Goal: Task Accomplishment & Management: Complete application form

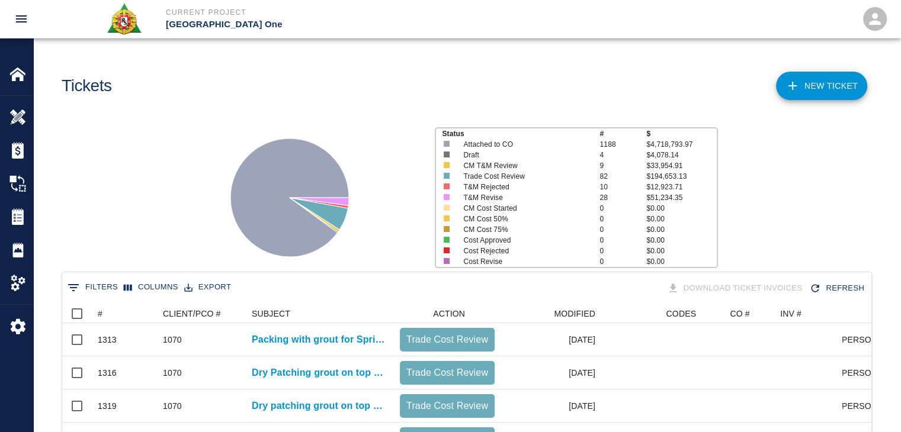
click at [89, 288] on button "0 Filters" at bounding box center [93, 287] width 56 height 19
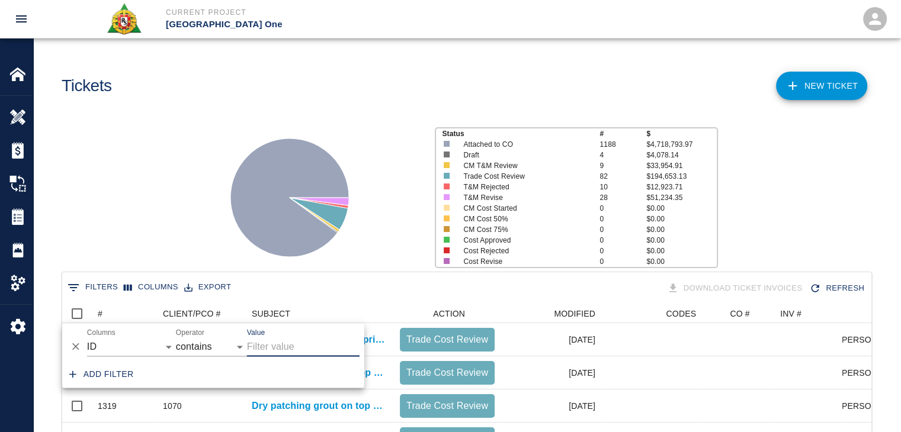
click at [102, 336] on label "Columns" at bounding box center [101, 333] width 28 height 10
click at [102, 338] on select "ID # CLIENT/PCO # SUBJECT DESCRIPTION ACTION WORK MODIFIED CREATED CODES CO # I…" at bounding box center [131, 347] width 89 height 19
click at [124, 344] on select "ID # CLIENT/PCO # SUBJECT DESCRIPTION ACTION WORK MODIFIED CREATED CODES CO # I…" at bounding box center [131, 347] width 89 height 19
click at [87, 338] on select "ID # CLIENT/PCO # SUBJECT DESCRIPTION ACTION WORK MODIFIED CREATED CODES CO # I…" at bounding box center [131, 347] width 89 height 19
select select "description"
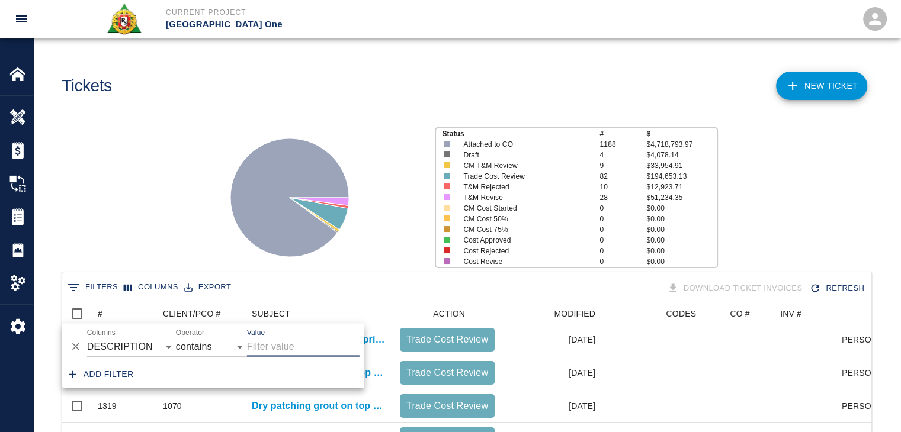
click at [280, 341] on input "Value" at bounding box center [303, 347] width 113 height 19
type input "packing drains"
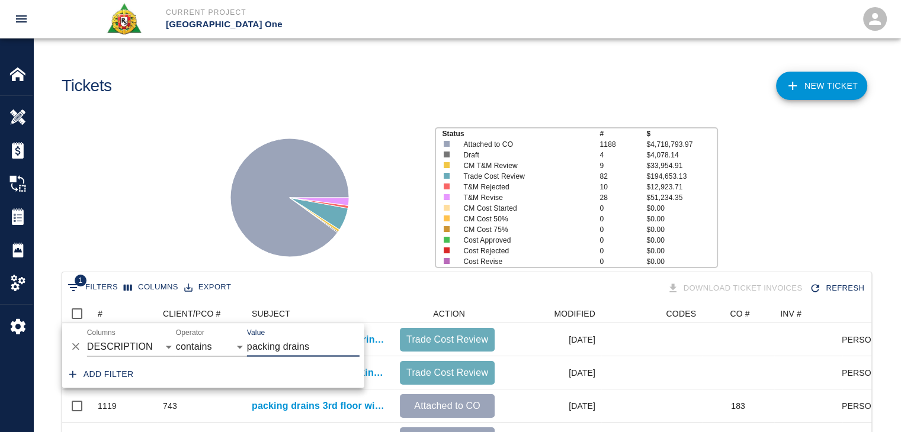
scroll to position [251, 800]
click at [173, 243] on div "Status # $ Attached to CO 1188 $4,718,793.97 Draft 4 $4,078.14 CM T&M Review 9 …" at bounding box center [462, 193] width 877 height 158
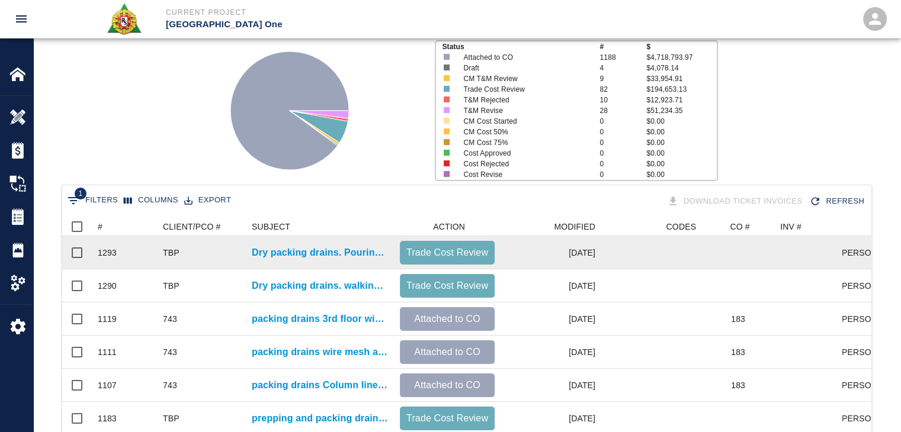
scroll to position [85, 0]
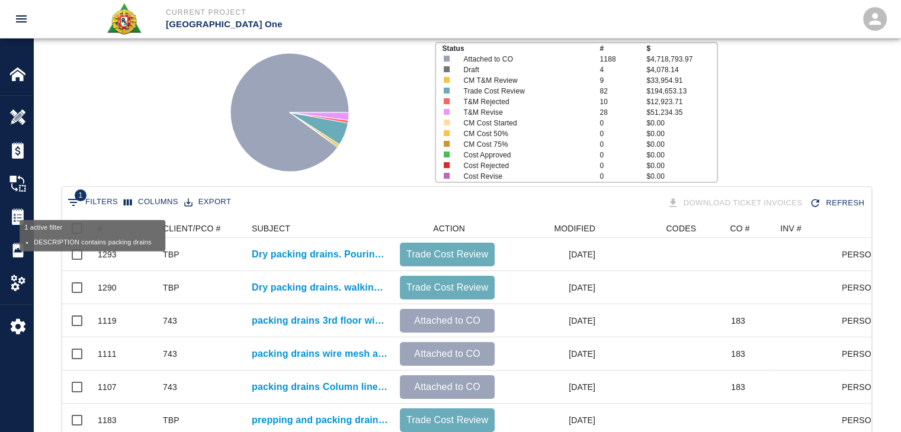
click at [89, 200] on button "1 Filters" at bounding box center [93, 202] width 56 height 19
select select "description"
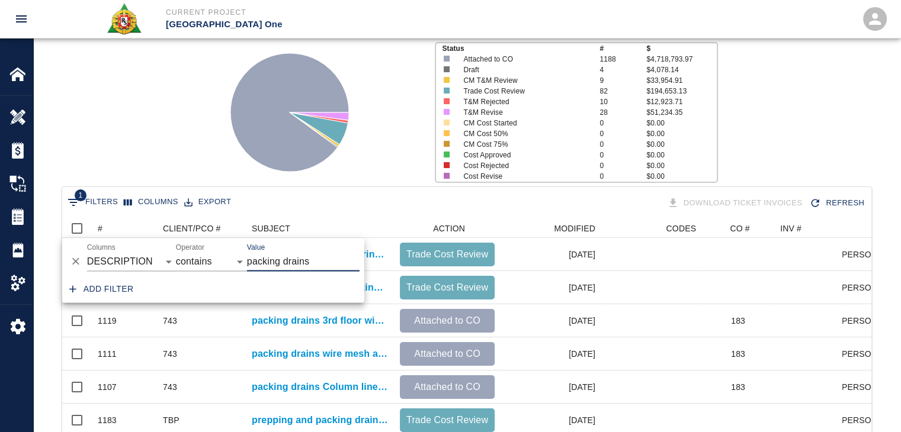
drag, startPoint x: 280, startPoint y: 261, endPoint x: 207, endPoint y: 261, distance: 72.9
click at [207, 261] on div "And Or Columns ID # CLIENT/PCO # SUBJECT DESCRIPTION ACTION WORK MODIFIED CREAT…" at bounding box center [213, 257] width 302 height 38
type input "drains"
click at [126, 82] on div "Status # $ Attached to CO 1188 $4,718,793.97 Draft 4 $4,078.14 CM T&M Review 9 …" at bounding box center [462, 108] width 877 height 158
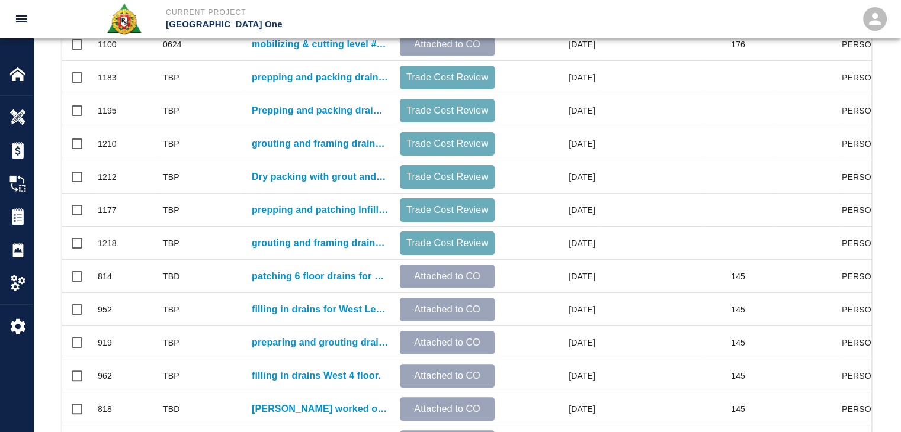
scroll to position [528, 0]
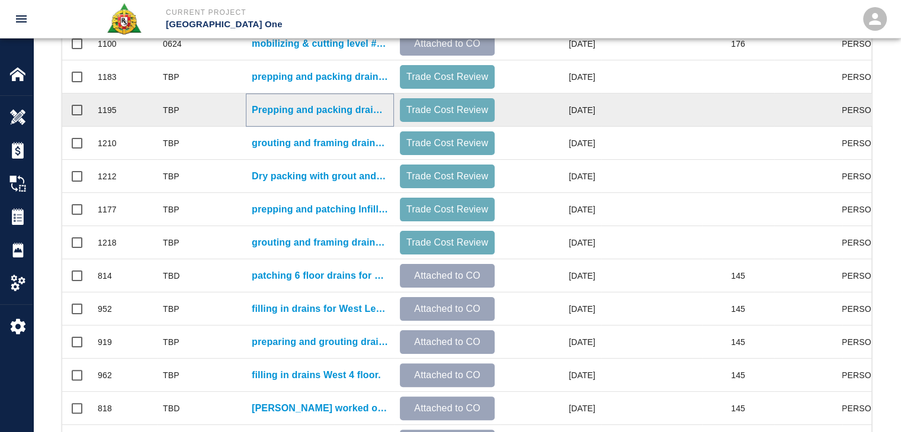
click at [327, 105] on p "Prepping and packing drains for the 2nd floor bathroom [MEDICAL_DATA]." at bounding box center [320, 110] width 136 height 14
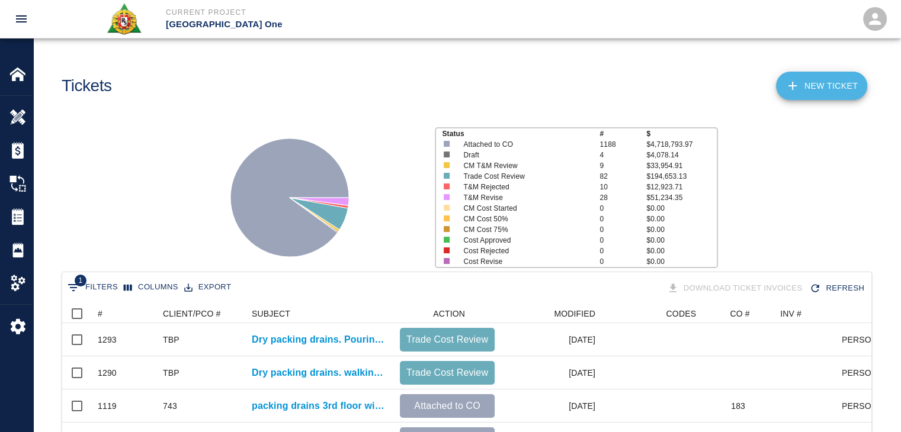
click at [834, 93] on link "NEW TICKET" at bounding box center [821, 86] width 91 height 28
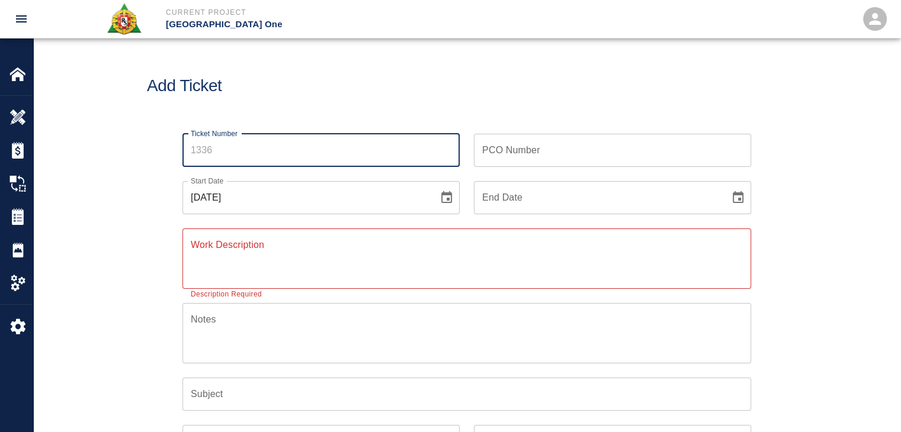
click at [242, 147] on input "Ticket Number" at bounding box center [320, 150] width 277 height 33
type input "1338"
click at [436, 195] on button "Choose date, selected date is Sep 2, 2025" at bounding box center [447, 198] width 24 height 24
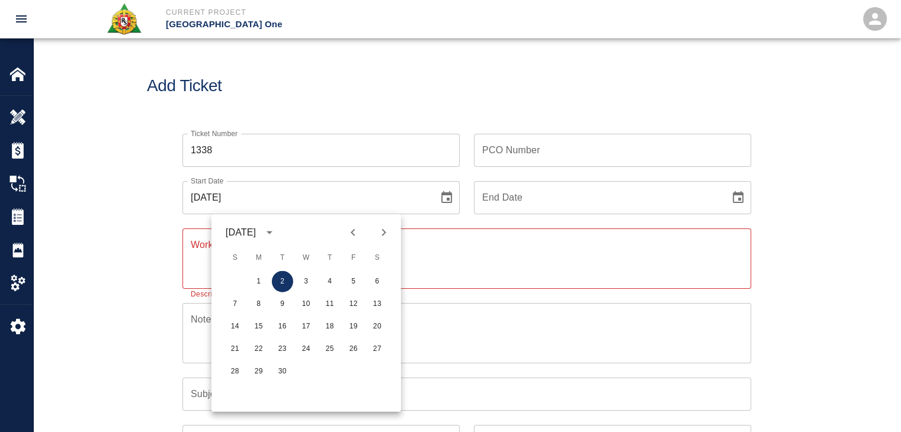
click at [360, 231] on button "Previous month" at bounding box center [353, 233] width 20 height 20
click at [322, 370] on button "28" at bounding box center [329, 371] width 21 height 21
type input "[DATE]"
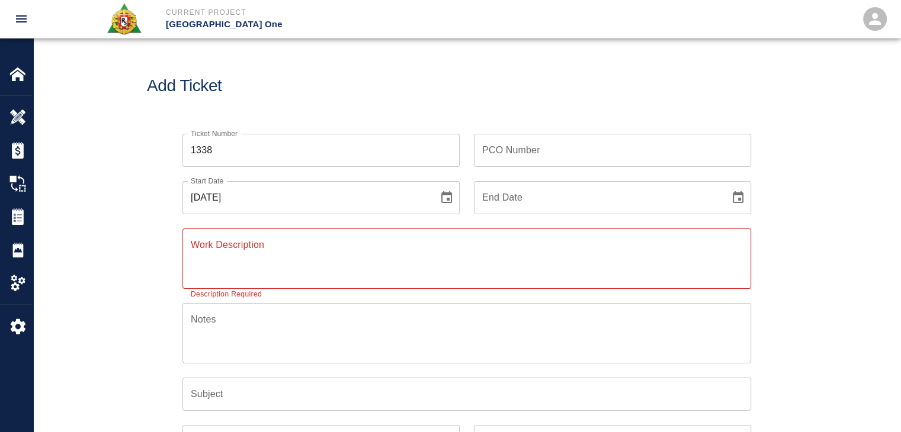
click at [352, 98] on div "Add Ticket" at bounding box center [466, 85] width 867 height 95
click at [250, 262] on textarea "Work Description" at bounding box center [467, 258] width 552 height 41
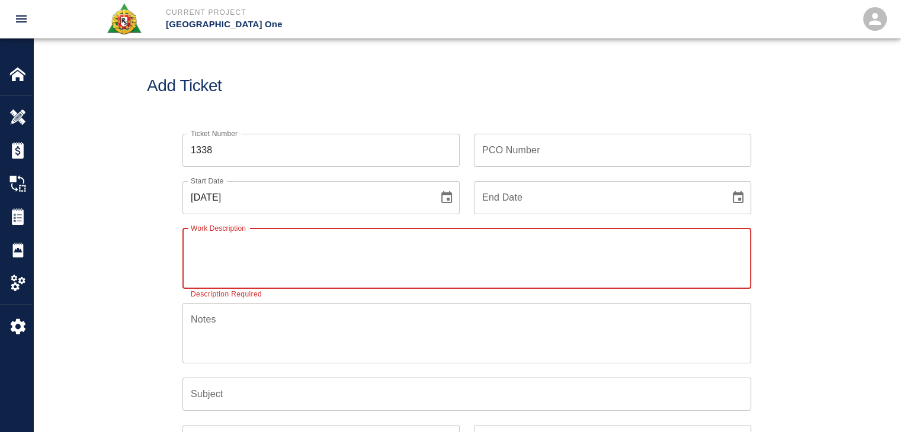
paste textarea "R&S worked on"
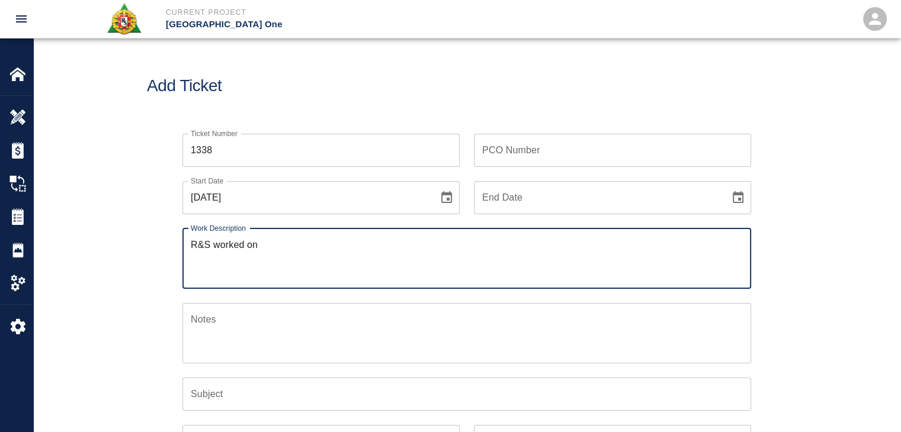
paste textarea "Patching grout on top of beams [GEOGRAPHIC_DATA] line N/19 2 masons 8hrs each 1…"
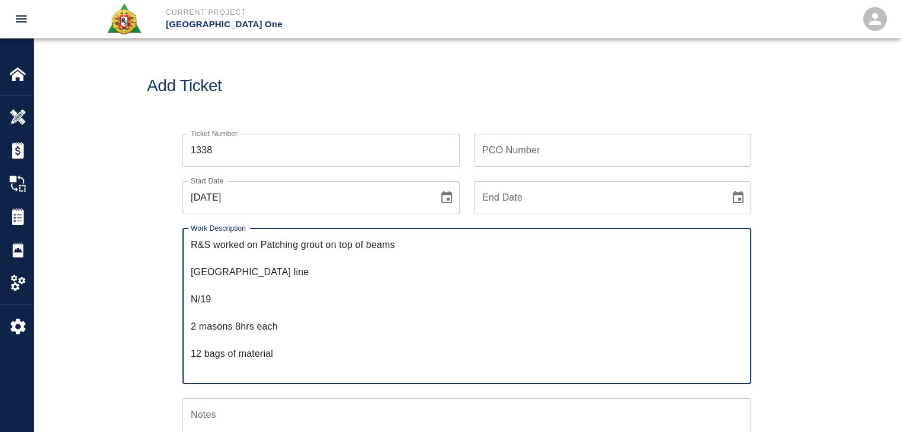
click at [261, 247] on textarea "R&S worked on Patching grout on top of beams [GEOGRAPHIC_DATA] line N/19 2 maso…" at bounding box center [467, 306] width 552 height 136
click at [355, 247] on textarea "R&S worked on Dry Patching grout on top of beams [GEOGRAPHIC_DATA] line N/19 2 …" at bounding box center [467, 306] width 552 height 136
click at [192, 272] on textarea "R&S worked on Dry Patching grout on top of beams [GEOGRAPHIC_DATA] line N/19 2 …" at bounding box center [467, 306] width 552 height 136
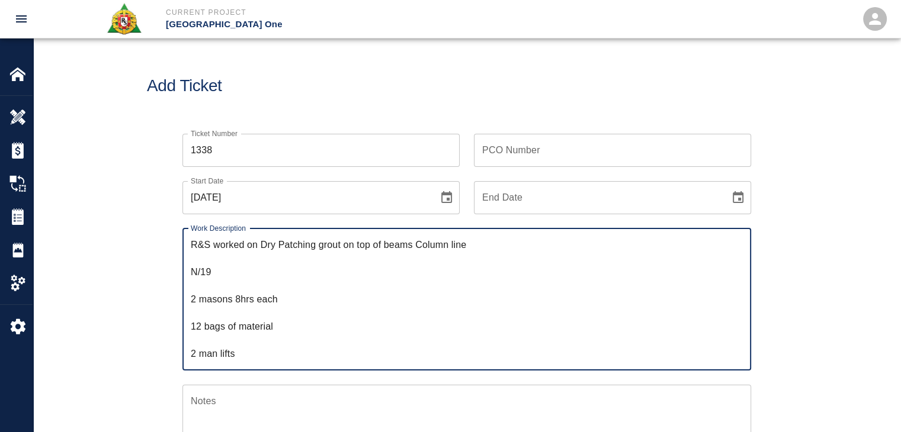
click at [192, 272] on textarea "R&S worked on Dry Patching grout on top of beams Column line N/19 2 masons 8hrs…" at bounding box center [467, 299] width 552 height 123
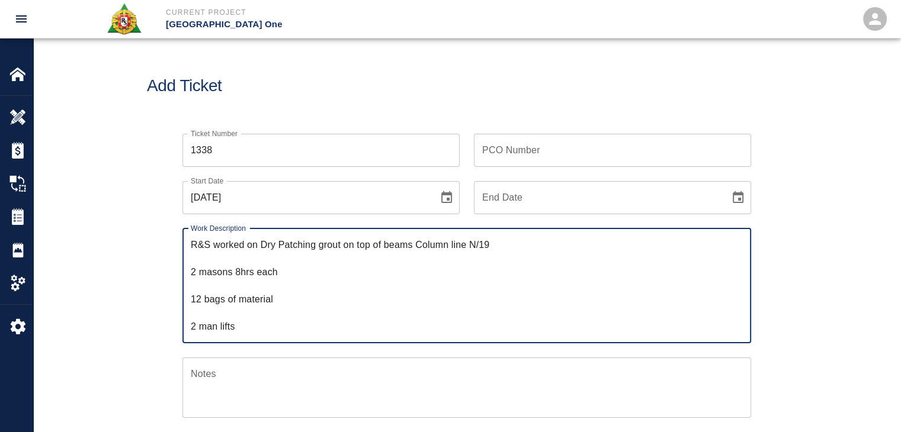
click at [192, 272] on textarea "R&S worked on Dry Patching grout on top of beams Column line N/19 2 masons 8hrs…" at bounding box center [467, 285] width 552 height 95
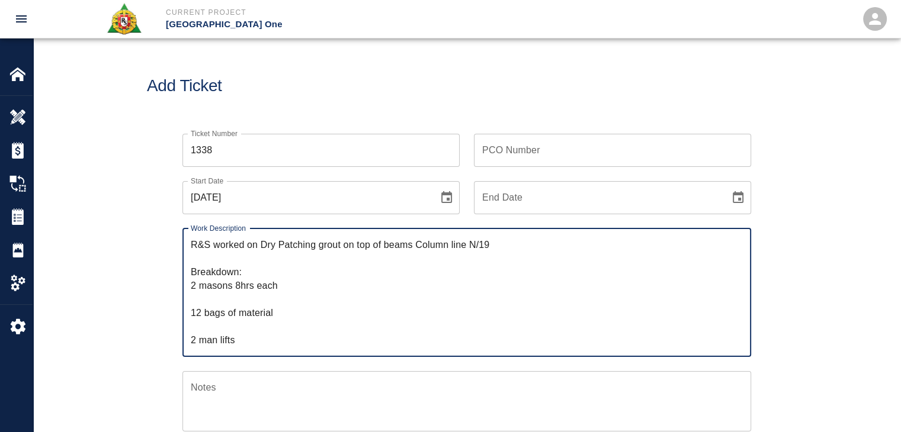
click at [225, 295] on textarea "R&S worked on Dry Patching grout on top of beams Column line N/19 Breakdown: 2 …" at bounding box center [467, 292] width 552 height 109
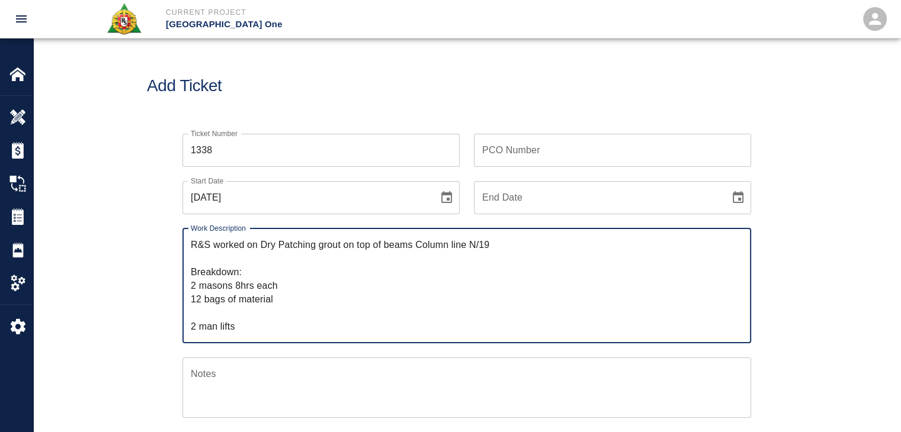
click at [222, 320] on textarea "R&S worked on Dry Patching grout on top of beams Column line N/19 Breakdown: 2 …" at bounding box center [467, 285] width 552 height 95
click at [203, 315] on textarea "R&S worked on Dry Patching grout on top of beams Column line N/19 Breakdown: 2 …" at bounding box center [467, 285] width 552 height 95
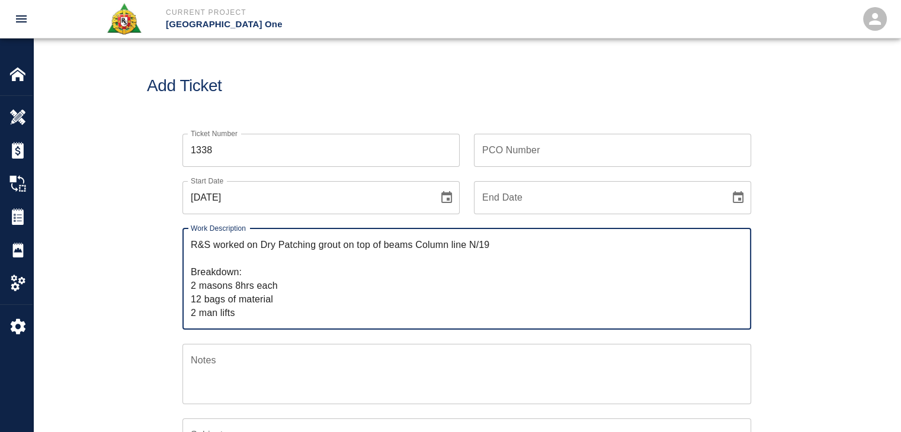
click at [246, 316] on textarea "R&S worked on Dry Patching grout on top of beams Column line N/19 Breakdown: 2 …" at bounding box center [467, 279] width 552 height 82
click at [193, 300] on textarea "R&S worked on Dry Patching grout on top of beams Column line N/19 Breakdown: 2 …" at bounding box center [467, 279] width 552 height 82
click at [230, 309] on textarea "R&S worked on Dry Patching grout on top of beams Column line N/19 Breakdown: 2 …" at bounding box center [467, 279] width 552 height 82
click at [292, 290] on textarea "R&S worked on Dry Patching grout on top of beams Column line N/19 Breakdown: 2 …" at bounding box center [467, 279] width 552 height 82
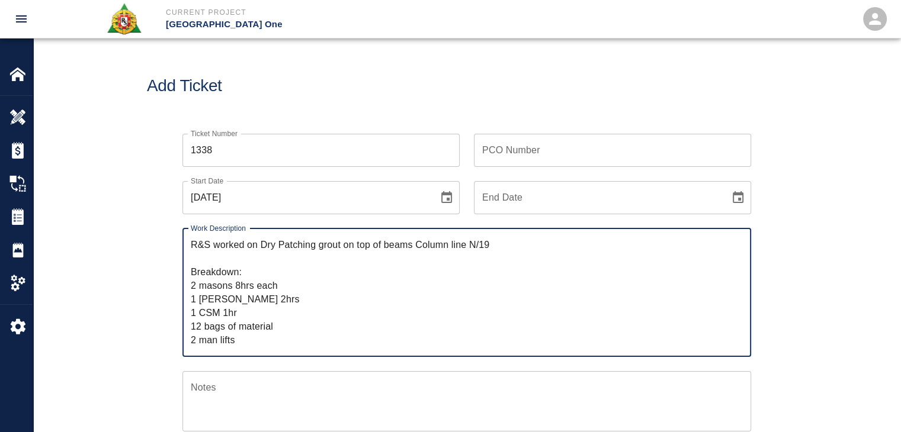
click at [243, 300] on textarea "R&S worked on Dry Patching grout on top of beams Column line N/19 Breakdown: 2 …" at bounding box center [467, 292] width 552 height 109
type textarea "R&S worked on Dry Patching grout on top of beams Column line N/19 Breakdown: 2 …"
click at [152, 297] on div "Ticket Number 1338 Ticket Number PCO Number PCO Number Start Date [DATE] Start …" at bounding box center [467, 391] width 640 height 542
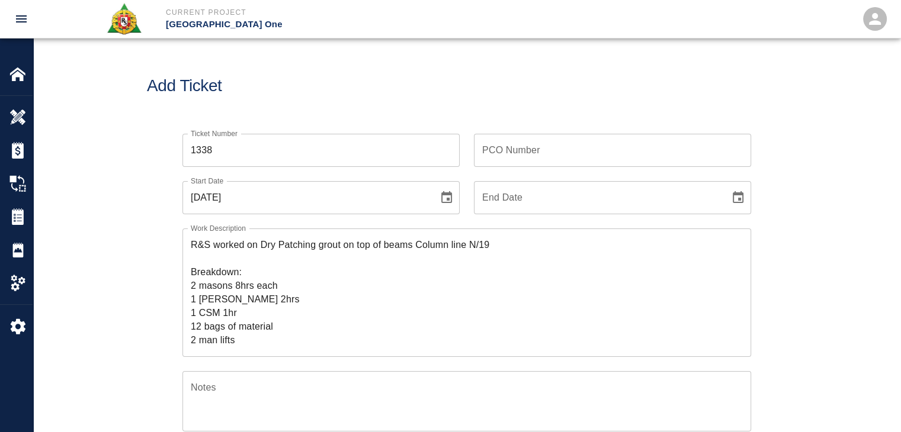
click at [509, 161] on input "PCO Number" at bounding box center [612, 150] width 277 height 33
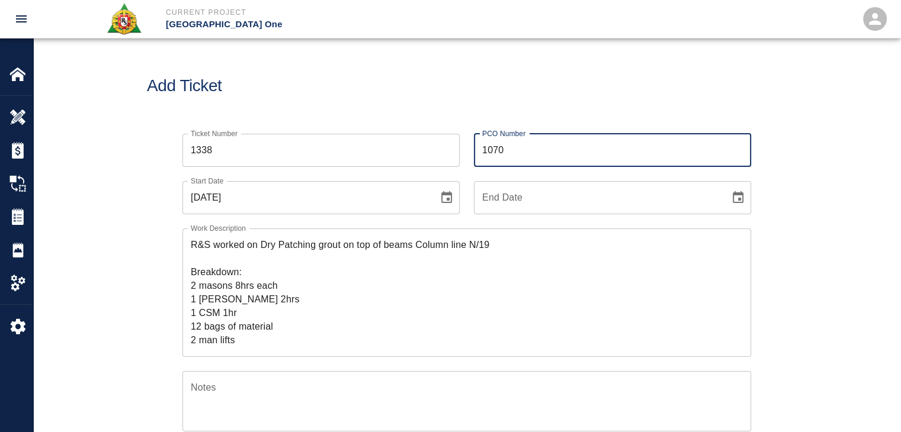
type input "1070"
click at [447, 120] on div "Ticket Number 1338 Ticket Number" at bounding box center [313, 143] width 291 height 47
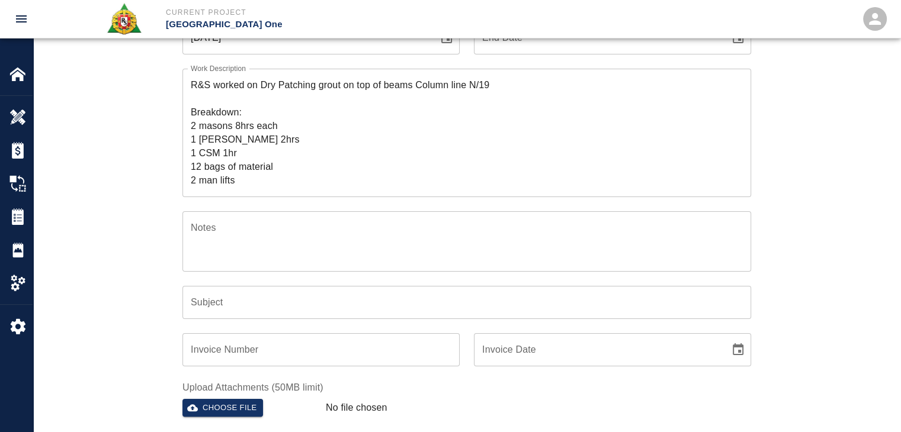
scroll to position [159, 0]
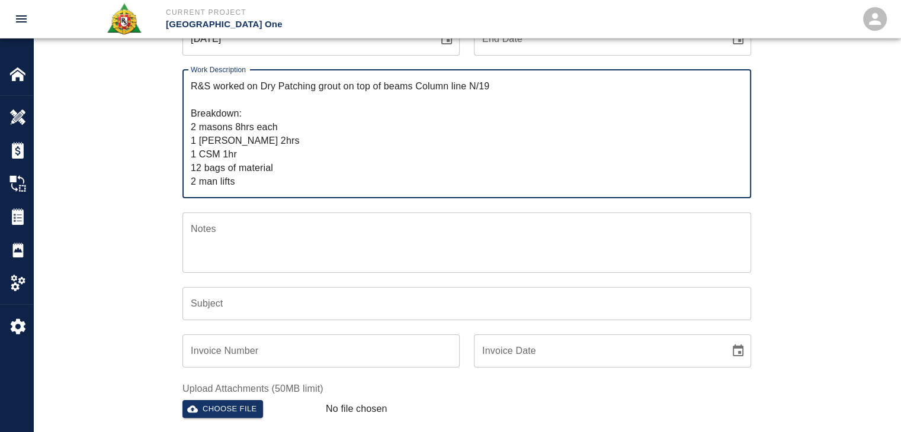
drag, startPoint x: 508, startPoint y: 88, endPoint x: 263, endPoint y: 87, distance: 244.6
click at [263, 87] on textarea "R&S worked on Dry Patching grout on top of beams Column line N/19 Breakdown: 2 …" at bounding box center [467, 133] width 552 height 109
click at [214, 314] on input "Subject" at bounding box center [466, 303] width 569 height 33
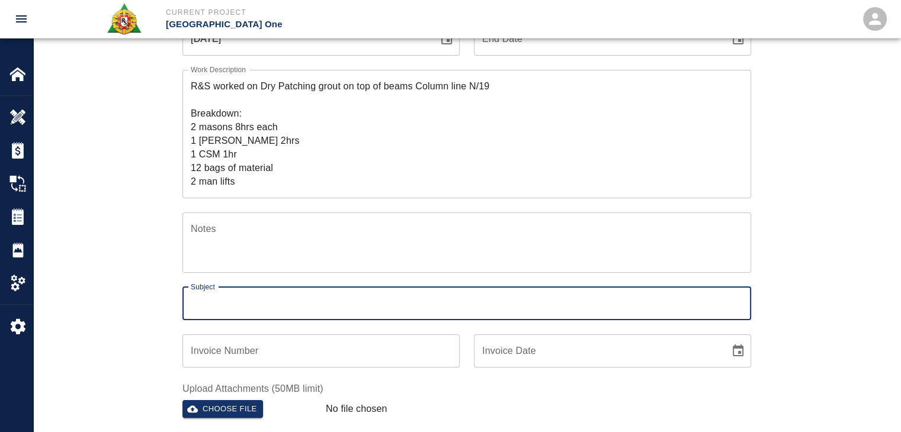
paste input "Dry Patching grout on top of beams Column line N/19"
type input "Dry Patching grout on top of beams Column line N/19"
click at [130, 337] on div "Ticket Number 1338 Ticket Number PCO Number 1070 PCO Number Start Date [DATE] S…" at bounding box center [466, 246] width 867 height 570
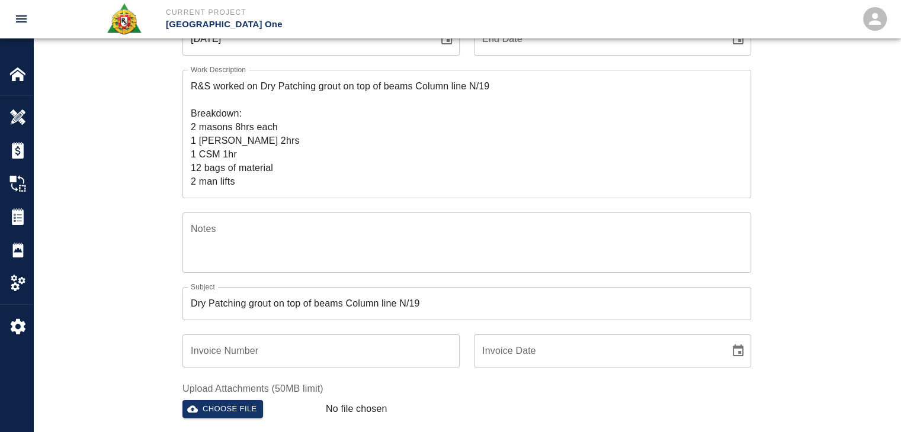
scroll to position [312, 0]
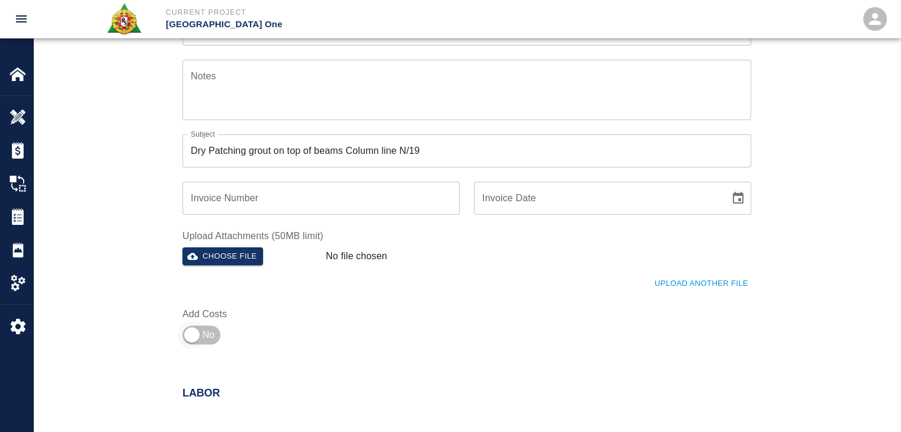
click at [216, 321] on input "checkbox" at bounding box center [191, 335] width 85 height 28
checkbox input "true"
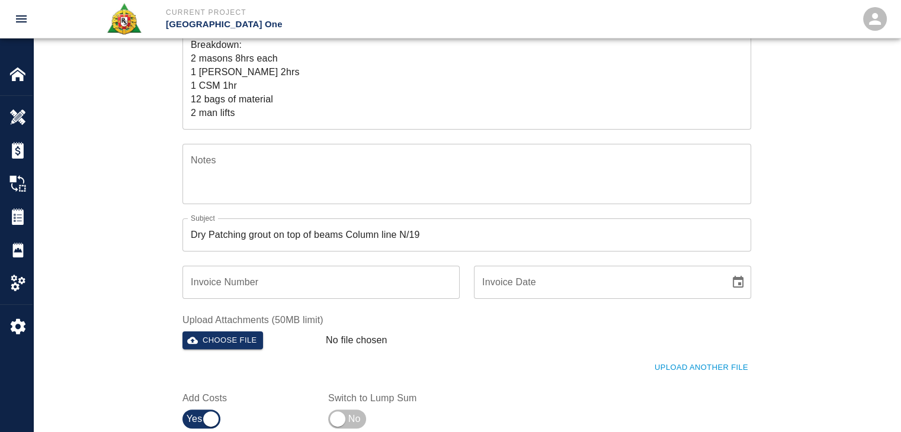
scroll to position [447, 0]
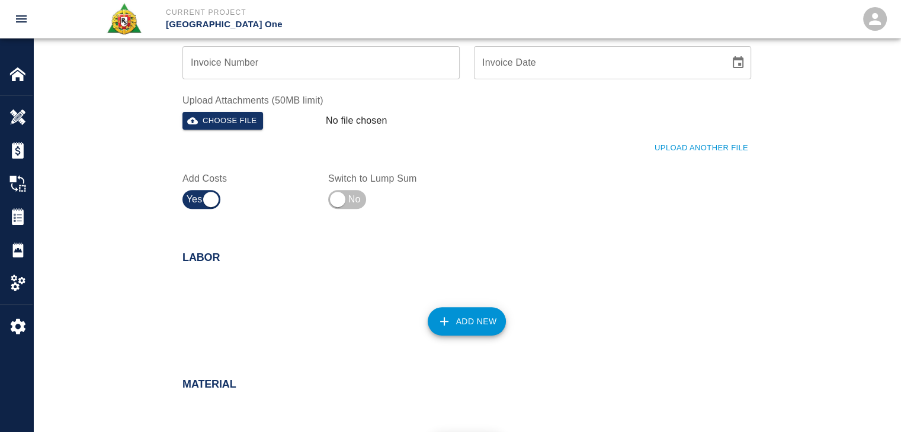
click at [672, 152] on button "Upload Another File" at bounding box center [702, 148] width 100 height 18
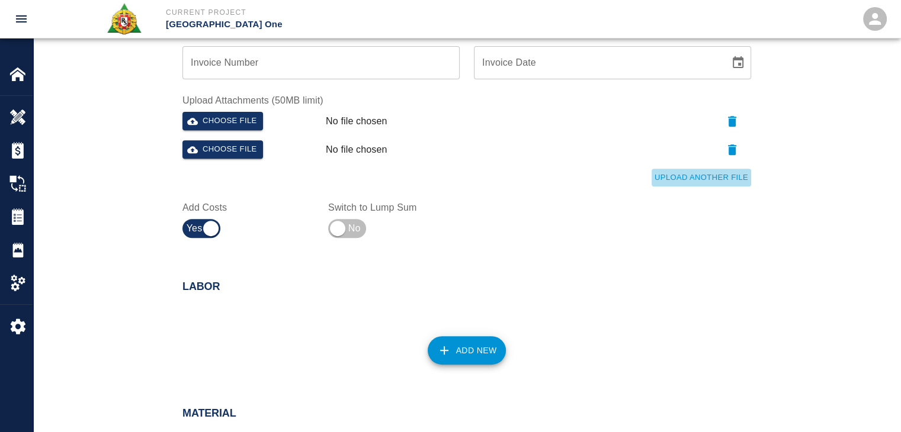
click at [696, 177] on button "Upload Another File" at bounding box center [702, 178] width 100 height 18
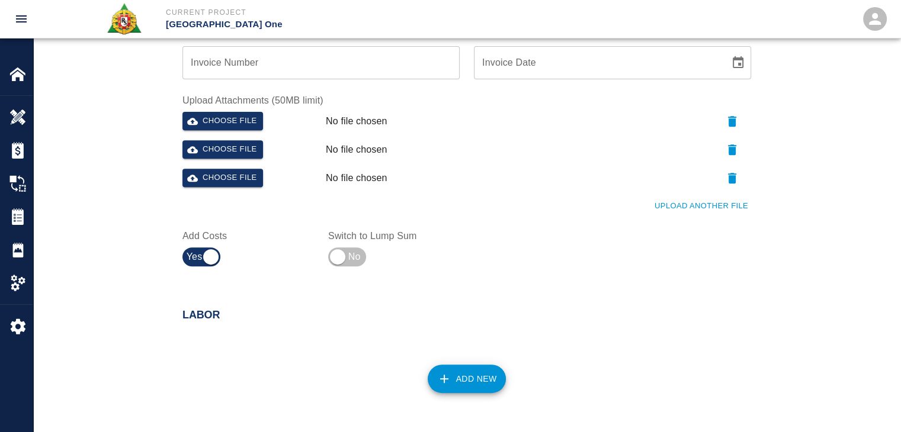
click at [698, 200] on button "Upload Another File" at bounding box center [702, 206] width 100 height 18
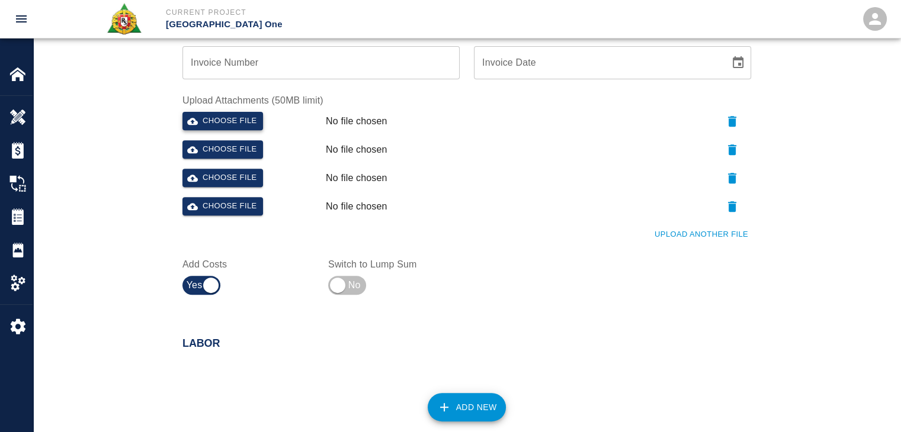
click at [225, 126] on button "Choose file" at bounding box center [222, 121] width 81 height 18
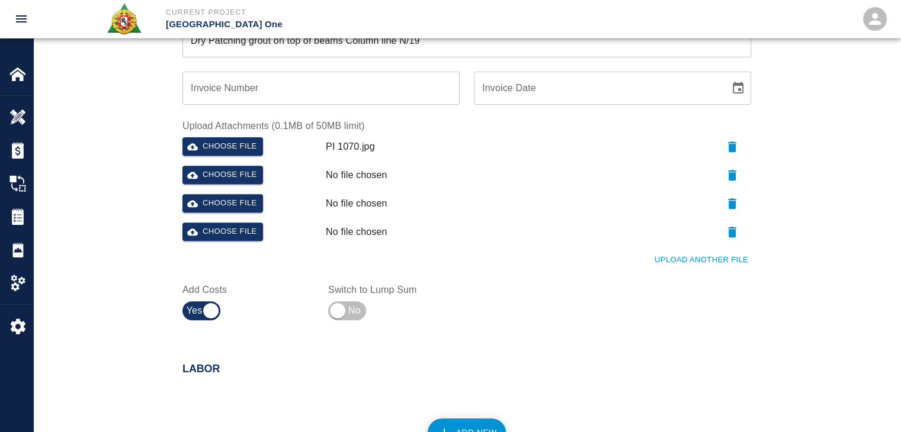
scroll to position [416, 0]
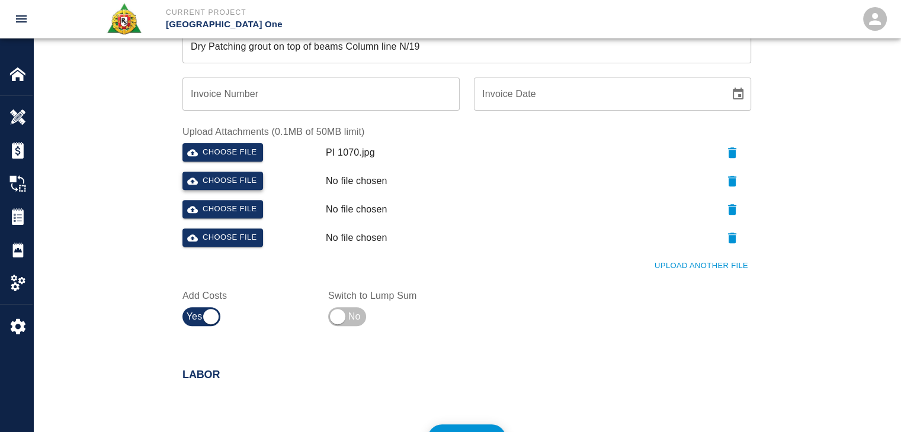
click at [232, 178] on button "Choose file" at bounding box center [222, 181] width 81 height 18
click at [258, 202] on button "Choose file" at bounding box center [222, 209] width 81 height 18
click at [740, 239] on button "button" at bounding box center [732, 238] width 38 height 19
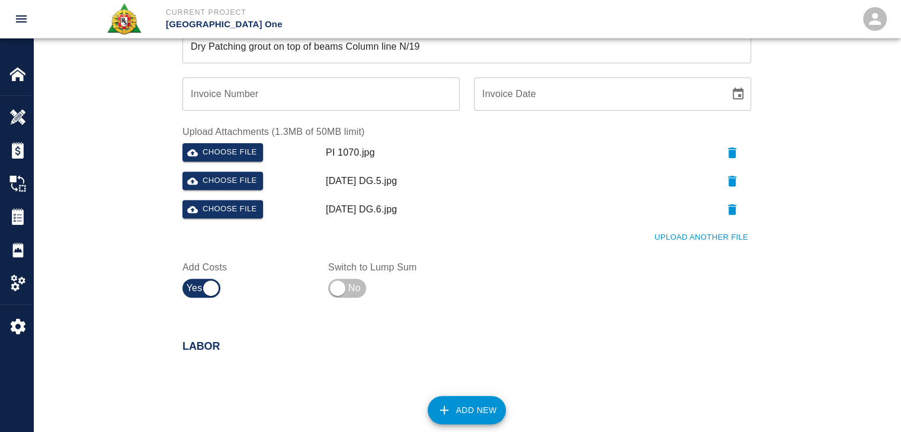
click at [96, 220] on div "Ticket Number 1338 Ticket Number PCO Number 1070 PCO Number Start Date [DATE] S…" at bounding box center [466, 18] width 867 height 628
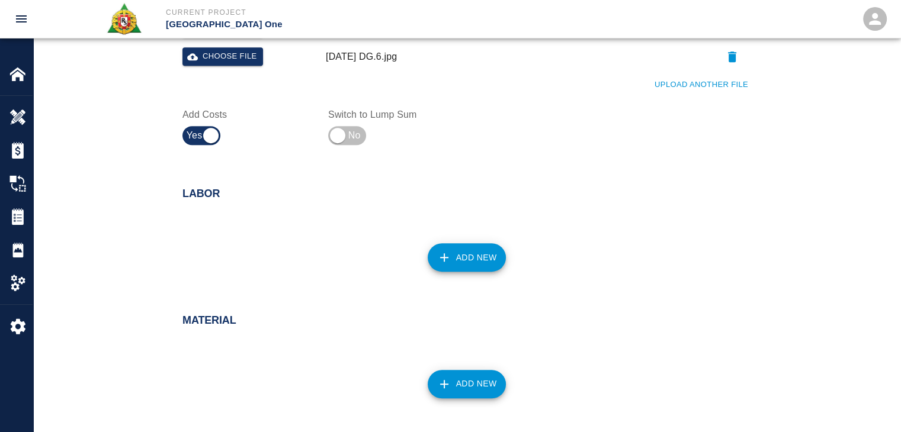
scroll to position [585, 0]
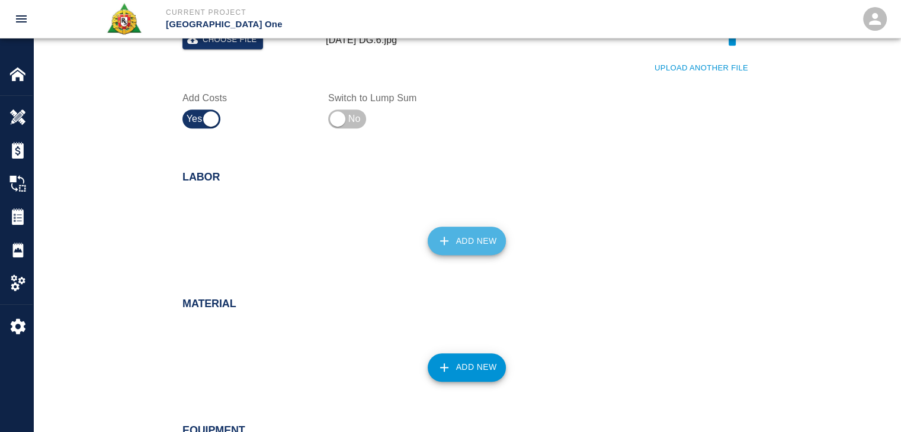
click at [449, 240] on icon "button" at bounding box center [444, 241] width 14 height 14
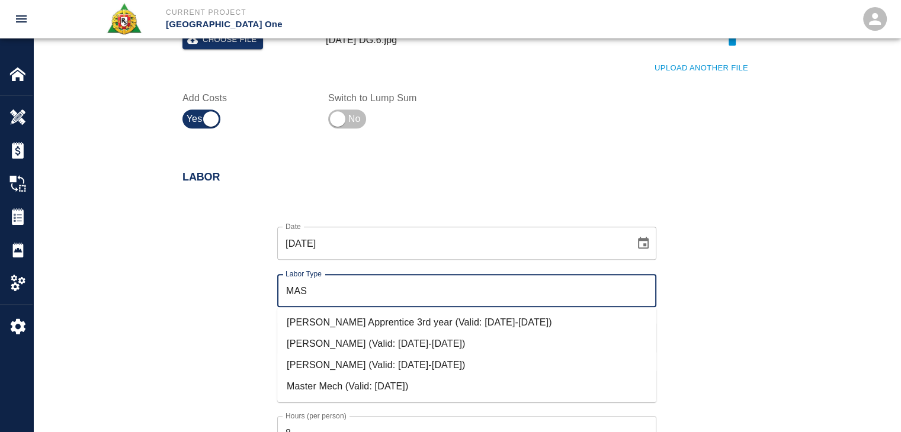
click at [336, 368] on li "[PERSON_NAME] (Valid: [DATE]-[DATE])" at bounding box center [466, 365] width 379 height 21
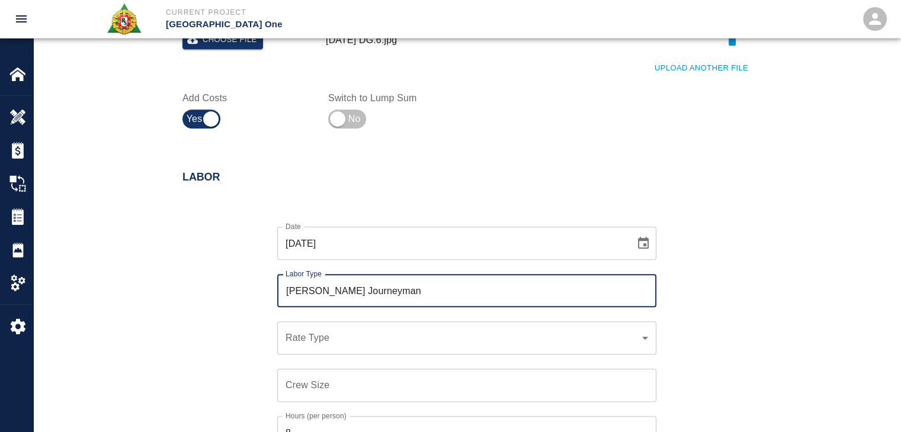
type input "[PERSON_NAME] Journeyman"
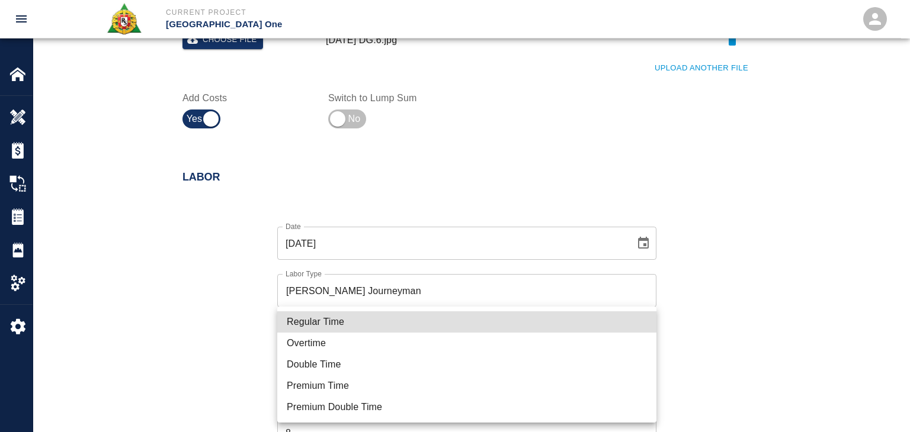
click at [310, 325] on li "Regular Time" at bounding box center [466, 322] width 379 height 21
type input "rate_rt"
type input "112.04"
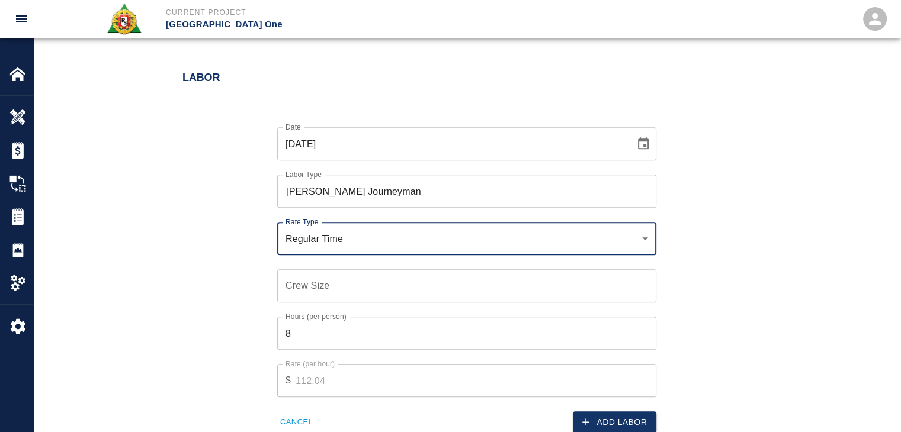
scroll to position [686, 0]
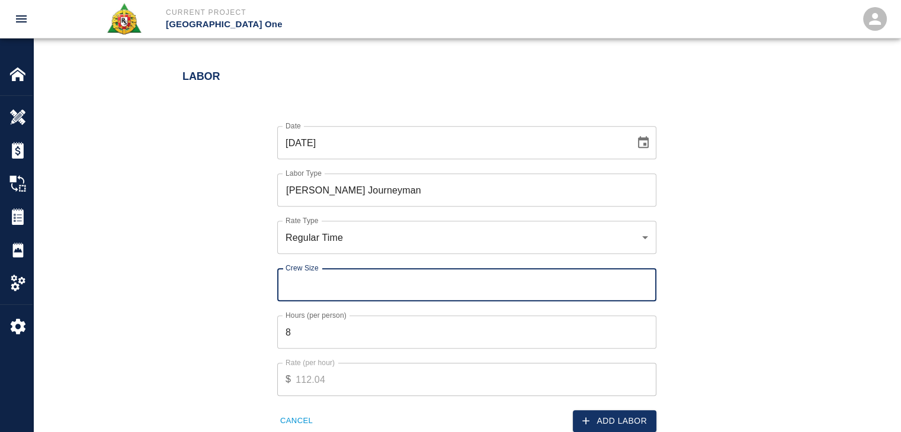
click at [305, 284] on input "Crew Size" at bounding box center [466, 284] width 379 height 33
type input "2"
click at [619, 419] on button "Add Labor" at bounding box center [615, 421] width 84 height 22
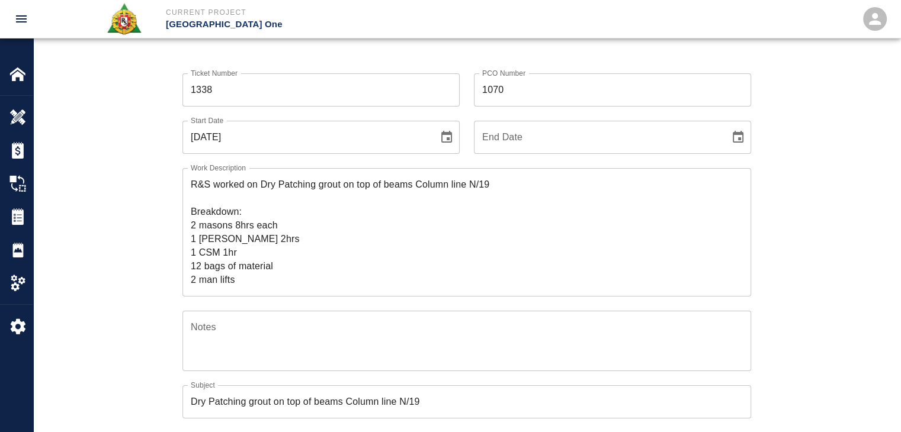
scroll to position [59, 0]
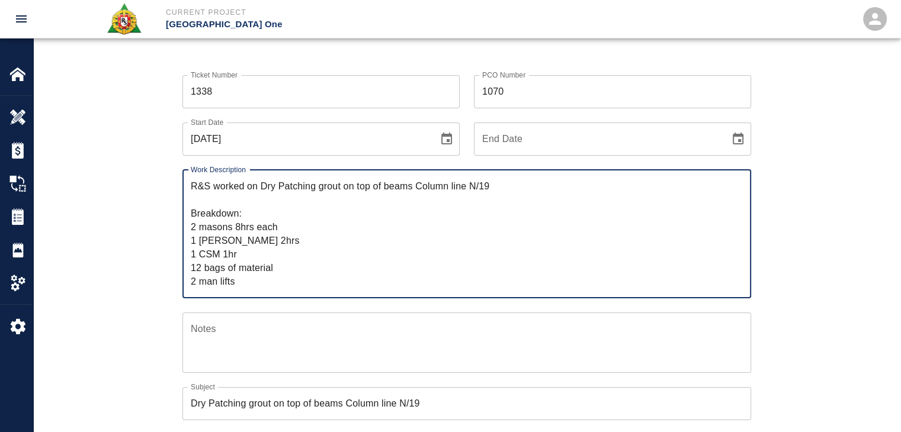
click at [292, 226] on textarea "R&S worked on Dry Patching grout on top of beams Column line N/19 Breakdown: 2 …" at bounding box center [467, 233] width 552 height 109
click at [119, 260] on div "Ticket Number 1338 Ticket Number PCO Number 1070 PCO Number Start Date [DATE] S…" at bounding box center [466, 375] width 867 height 628
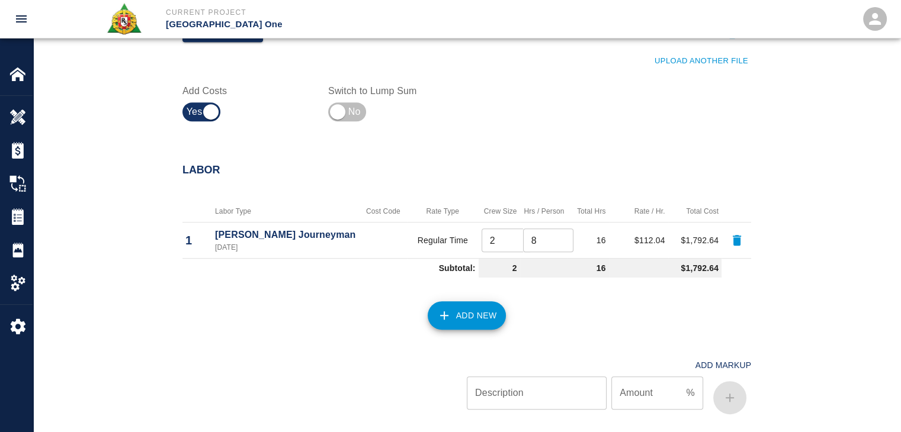
scroll to position [592, 0]
click at [448, 299] on div "Add New" at bounding box center [459, 309] width 583 height 52
click at [457, 307] on button "Add New" at bounding box center [467, 316] width 79 height 28
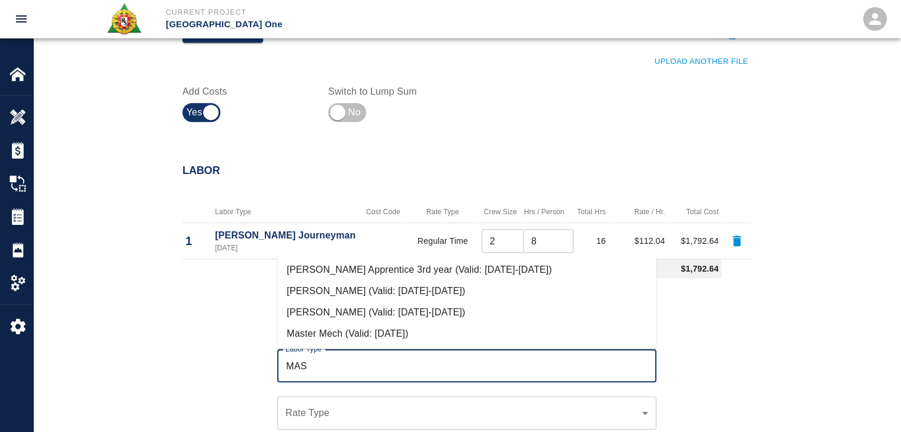
click at [407, 288] on li "[PERSON_NAME] (Valid: [DATE]-[DATE])" at bounding box center [466, 290] width 379 height 21
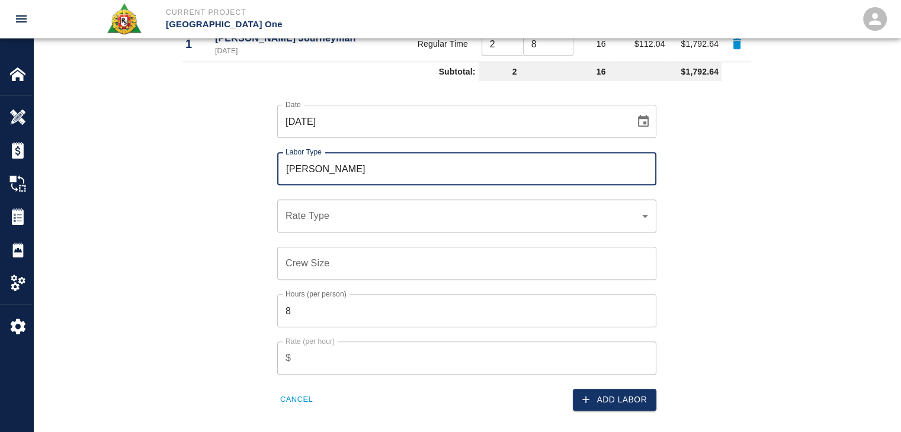
scroll to position [791, 0]
type input "[PERSON_NAME]"
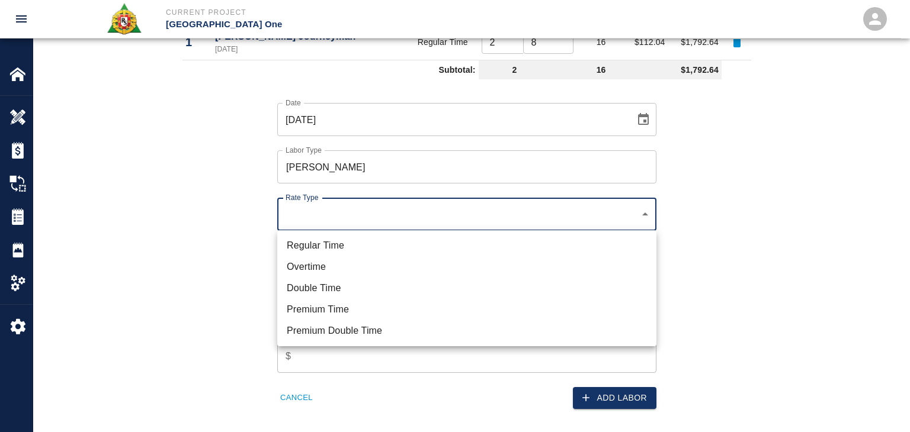
click at [368, 233] on ul "Regular Time Overtime Double Time Premium Time Premium Double Time" at bounding box center [466, 288] width 379 height 116
click at [376, 246] on li "Regular Time" at bounding box center [466, 245] width 379 height 21
type input "rate_rt"
type input "114.53"
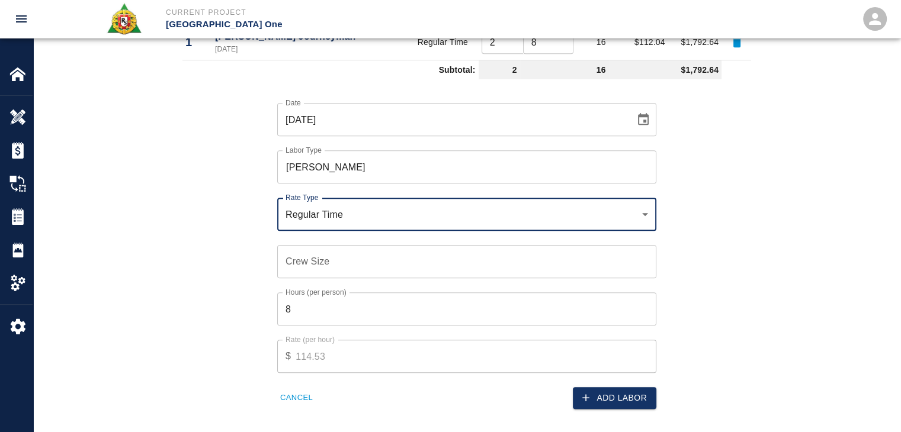
click at [331, 261] on input "Crew Size" at bounding box center [466, 261] width 379 height 33
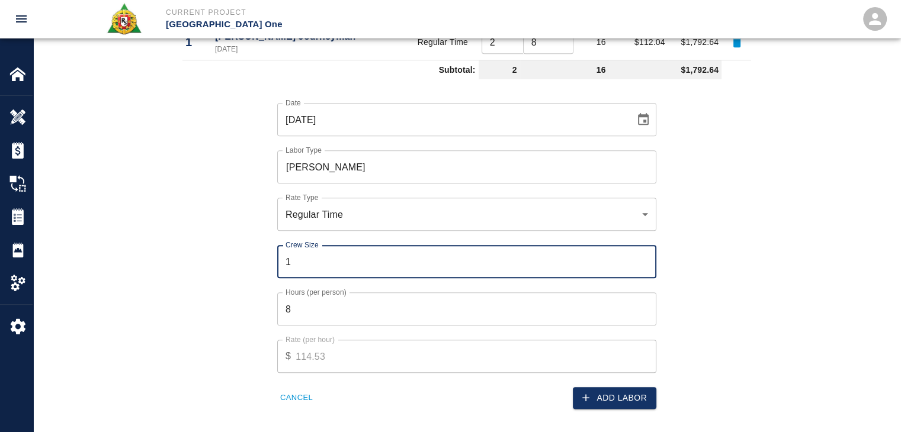
type input "1"
click at [325, 309] on input "8" at bounding box center [466, 309] width 379 height 33
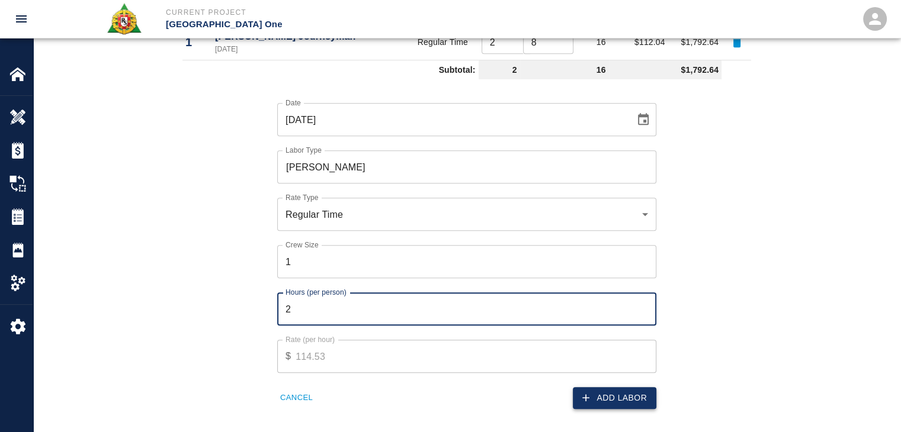
type input "2"
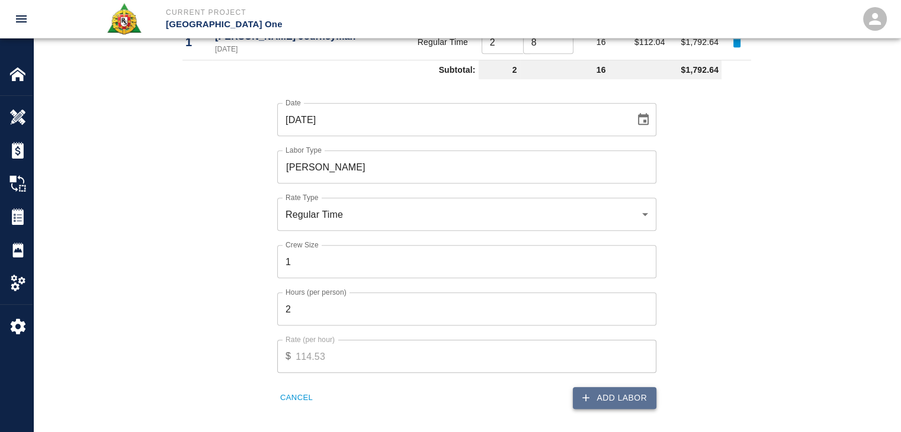
click at [591, 389] on button "Add Labor" at bounding box center [615, 398] width 84 height 22
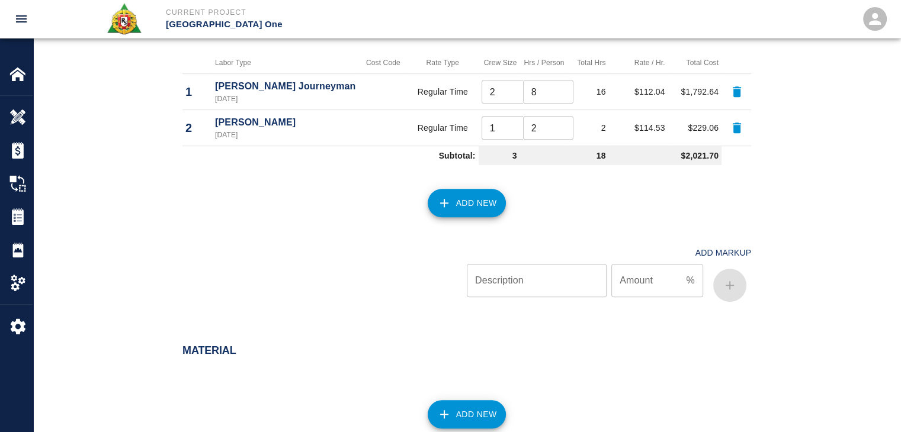
scroll to position [743, 0]
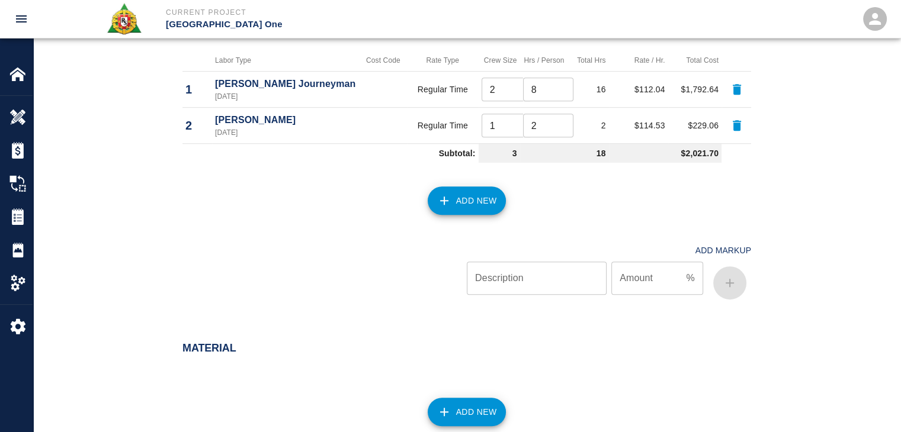
click at [448, 185] on div "Add New" at bounding box center [459, 194] width 583 height 52
click at [456, 190] on button "Add New" at bounding box center [467, 201] width 79 height 28
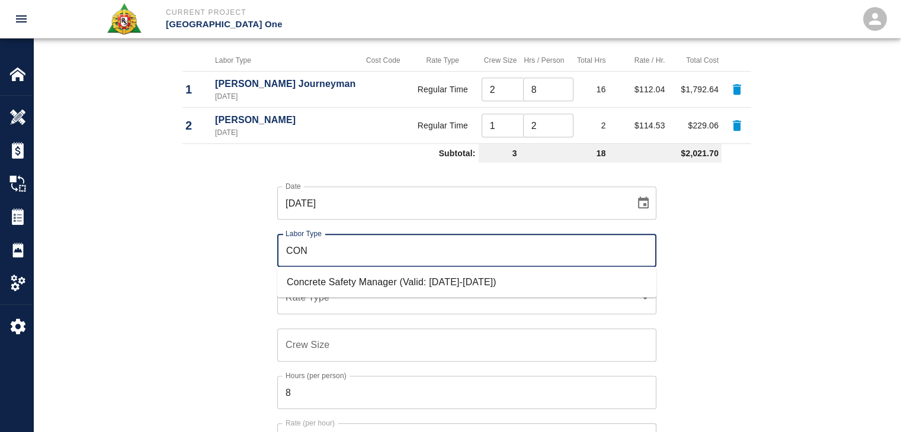
click at [384, 281] on li "Concrete Safety Manager (Valid: [DATE]-[DATE])" at bounding box center [466, 282] width 379 height 21
type input "Concrete Safety Manager"
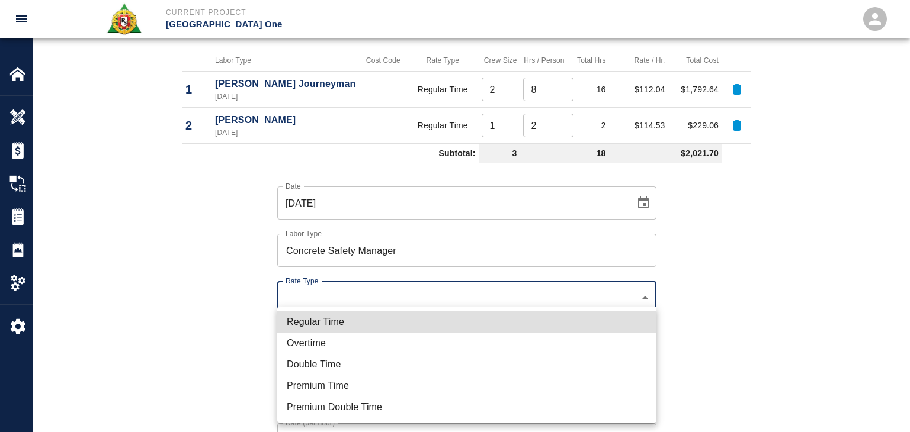
click at [364, 313] on li "Regular Time" at bounding box center [466, 322] width 379 height 21
type input "rate_rt"
type input "100.05"
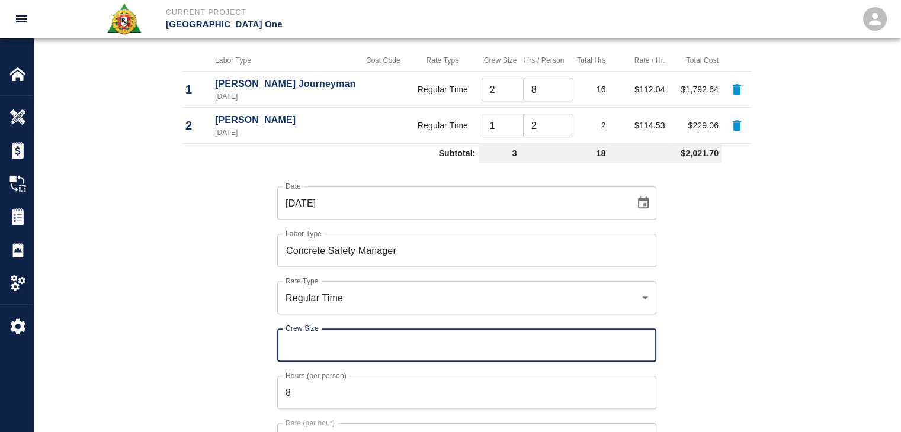
click at [317, 340] on input "Crew Size" at bounding box center [466, 345] width 379 height 33
type input "1"
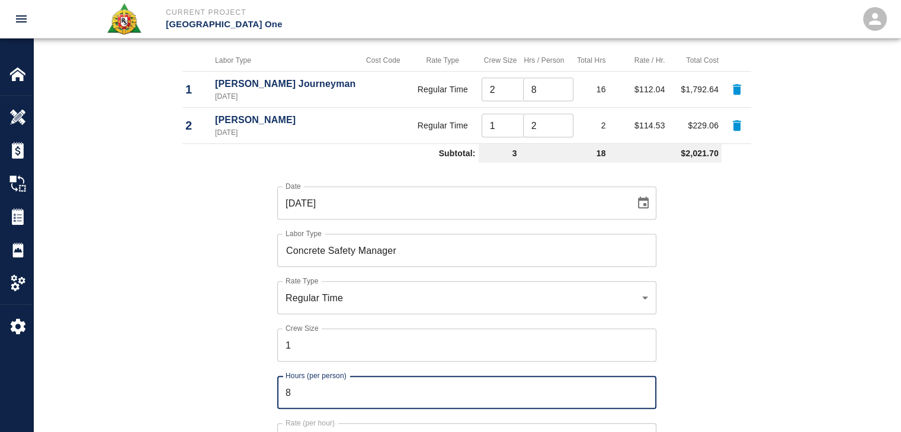
click at [325, 392] on input "8" at bounding box center [466, 392] width 379 height 33
type input "1"
click at [242, 387] on div "Date [DATE] Date Labor Type Concrete Safety Manager Labor Type Rate Type Regula…" at bounding box center [459, 330] width 583 height 325
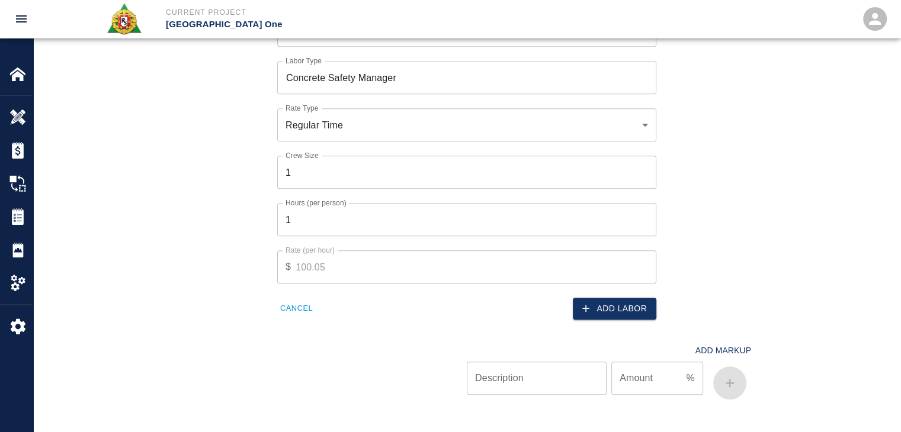
scroll to position [925, 0]
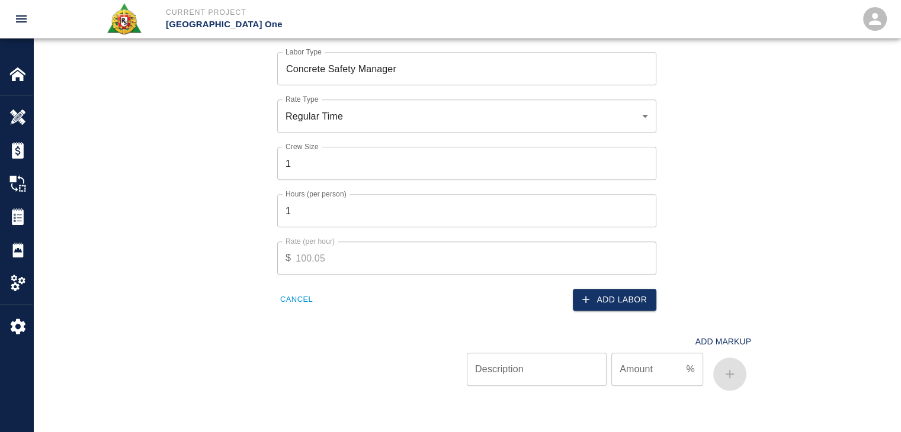
click at [607, 287] on div "Add Labor" at bounding box center [558, 293] width 197 height 36
click at [611, 291] on button "Add Labor" at bounding box center [615, 300] width 84 height 22
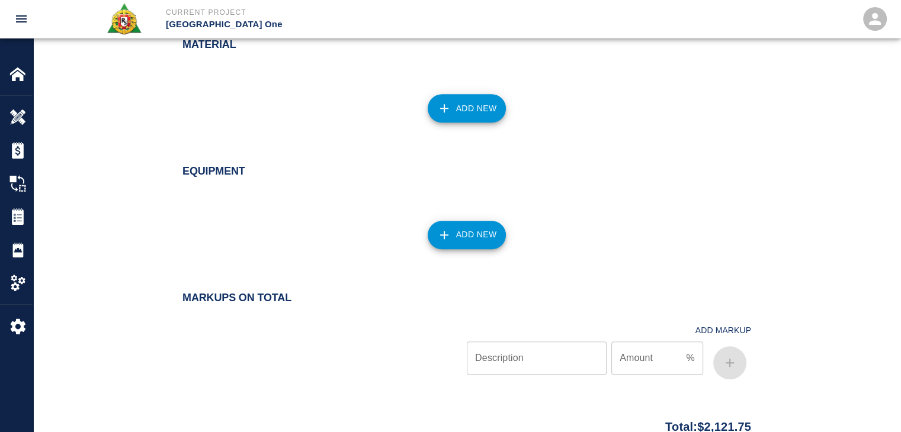
scroll to position [1085, 0]
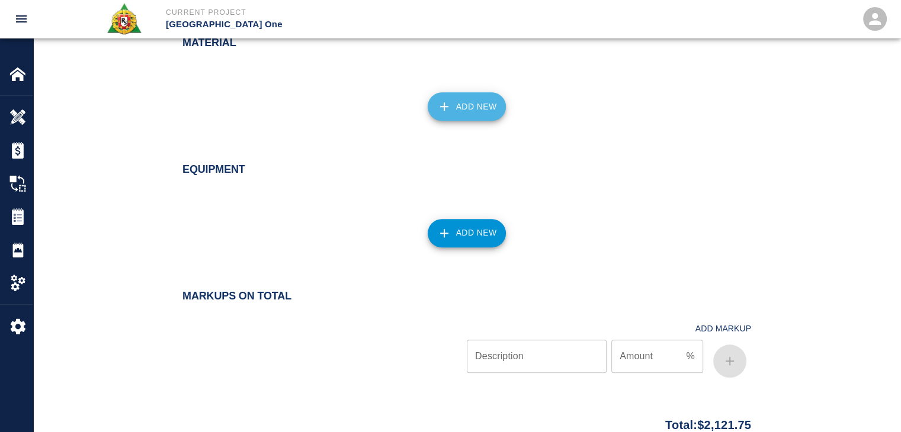
click at [468, 95] on button "Add New" at bounding box center [467, 106] width 79 height 28
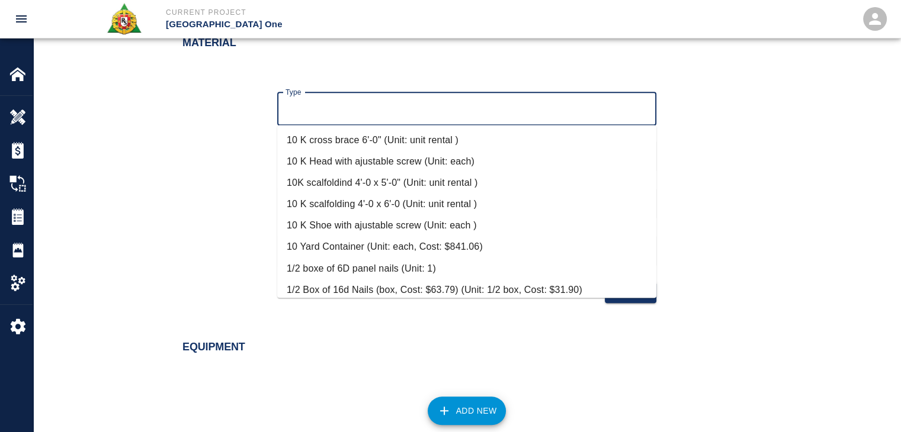
click at [348, 101] on input "Type" at bounding box center [467, 109] width 368 height 23
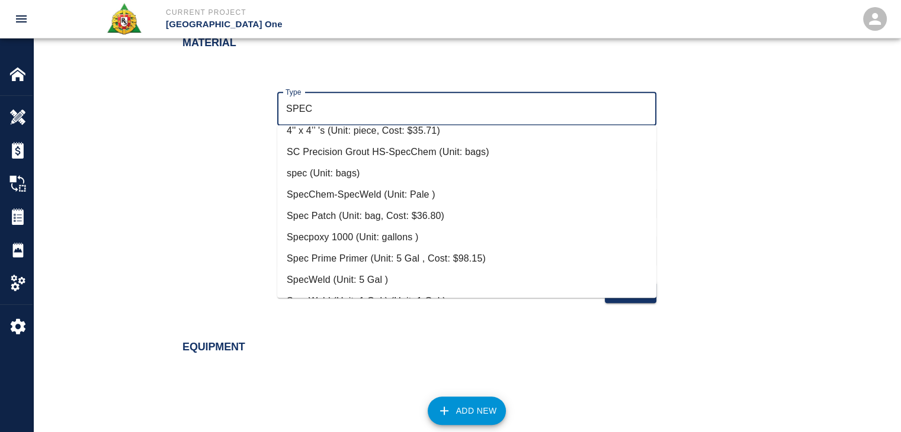
scroll to position [114, 0]
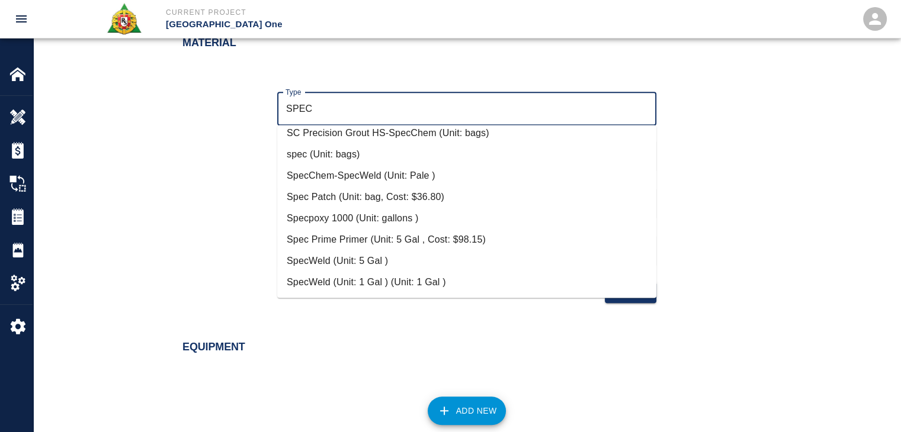
click at [358, 194] on li "Spec Patch (Unit: bag, Cost: $36.80)" at bounding box center [466, 197] width 379 height 21
type input "Spec Patch (Unit: bag, Cost: $36.80)"
type input "bag"
type input "36.8"
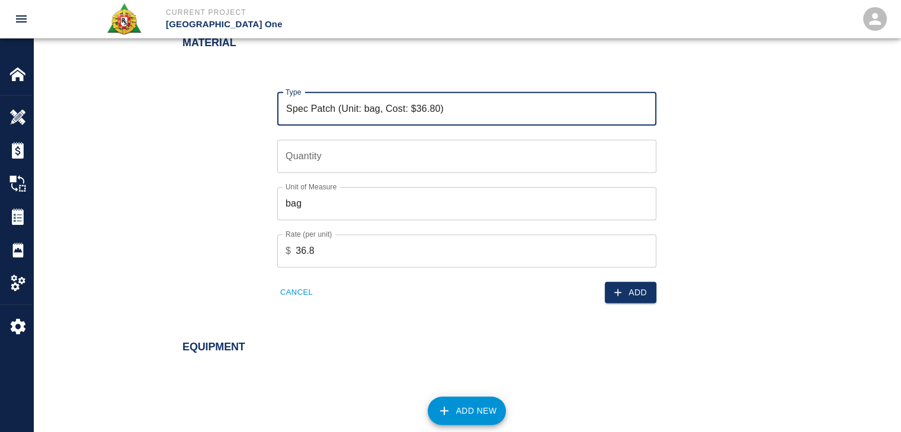
type input "Spec Patch (Unit: bag, Cost: $36.80)"
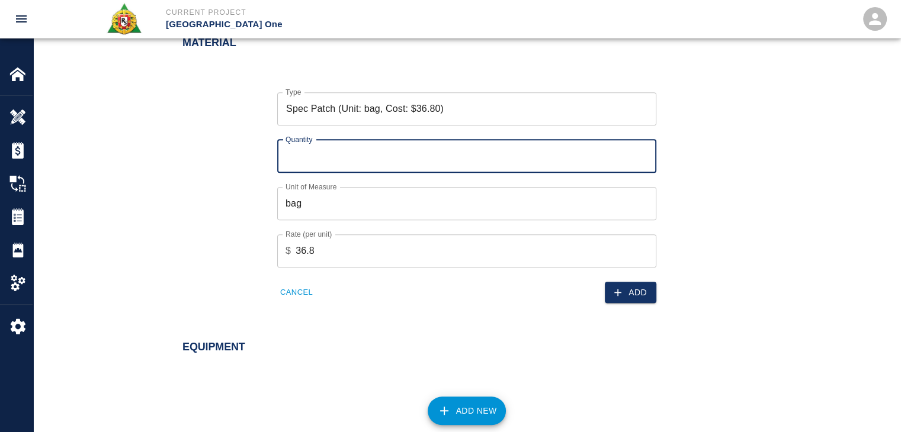
click at [308, 150] on input "Quantity" at bounding box center [466, 156] width 379 height 33
type input "12"
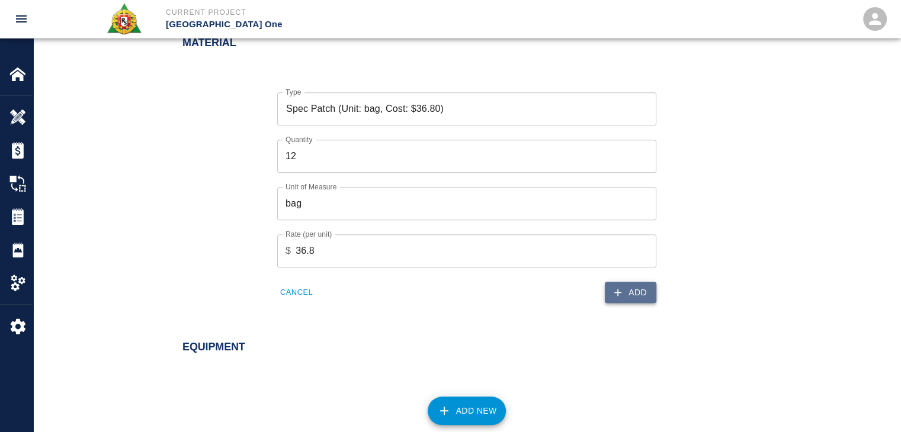
click at [621, 294] on icon "button" at bounding box center [618, 293] width 12 height 12
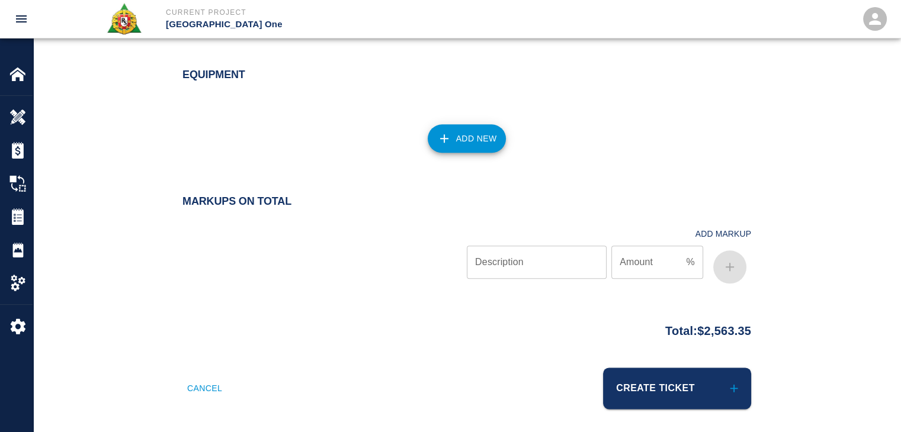
scroll to position [1346, 0]
click at [441, 158] on div "Equipment Add New" at bounding box center [466, 116] width 867 height 141
click at [431, 148] on button "Add New" at bounding box center [467, 139] width 79 height 28
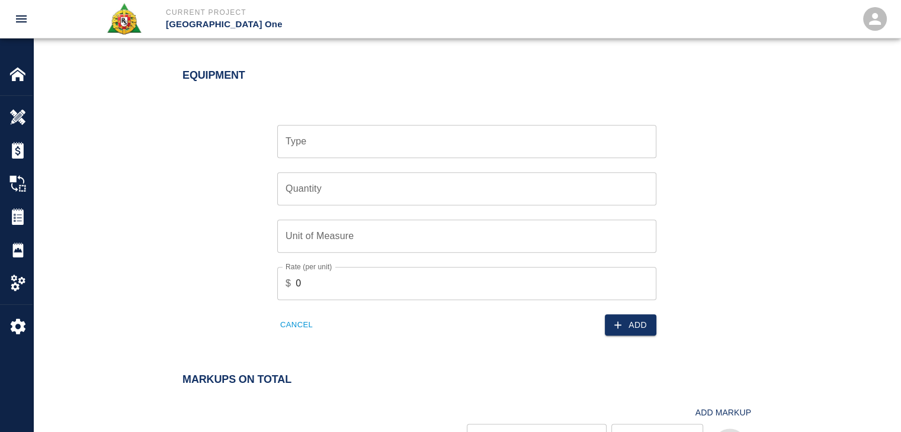
click at [405, 141] on input "Type" at bounding box center [467, 141] width 368 height 23
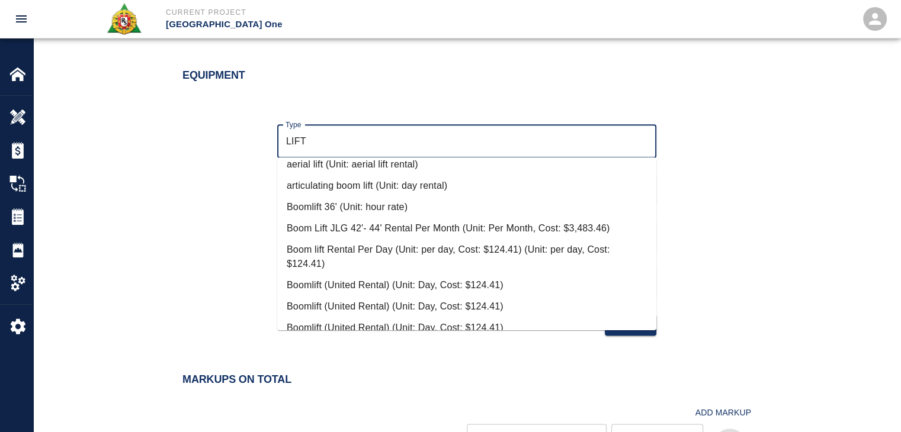
scroll to position [597, 0]
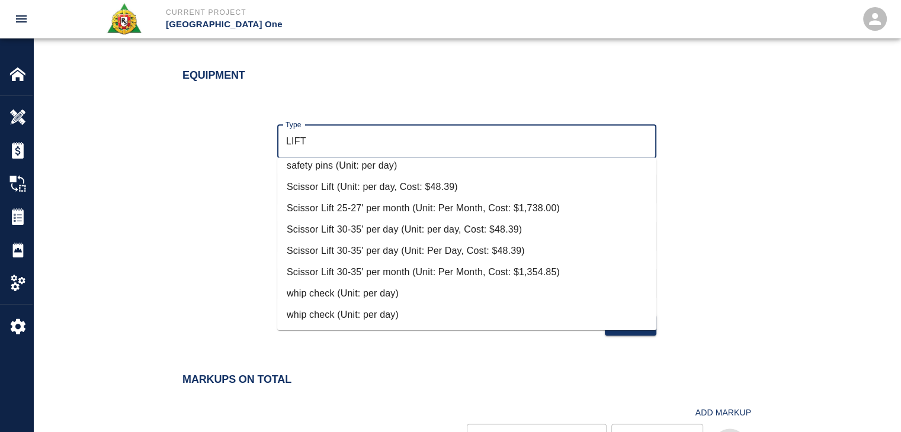
click at [376, 191] on li "Scissor Lift (Unit: per day, Cost: $48.39)" at bounding box center [466, 187] width 379 height 21
type input "Scissor Lift (Unit: per day, Cost: $48.39)"
type input "per day"
type input "48.39"
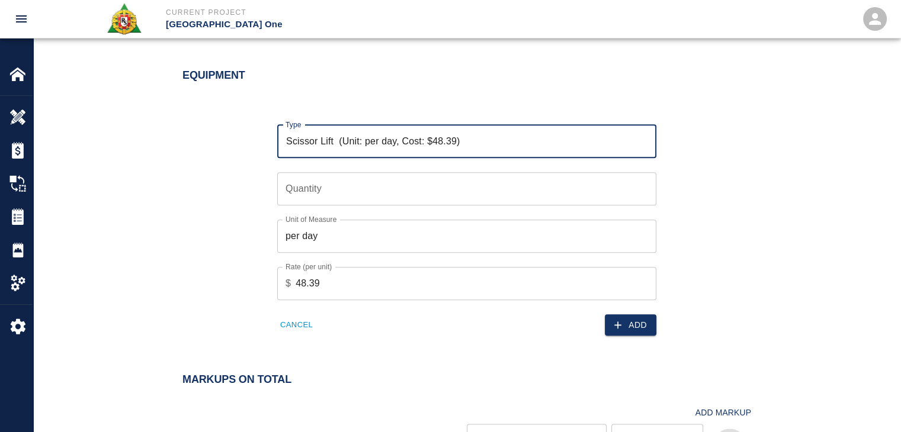
type input "Scissor Lift (Unit: per day, Cost: $48.39)"
click at [306, 194] on input "Quantity" at bounding box center [466, 188] width 379 height 33
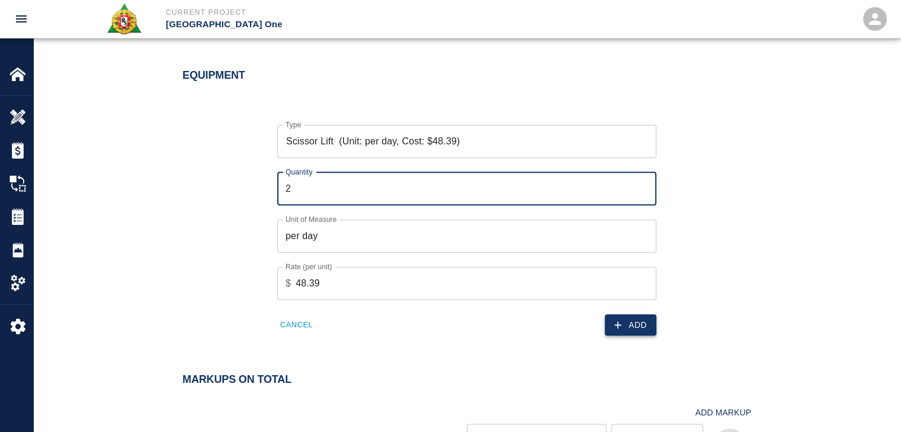
type input "2"
click at [612, 319] on icon "button" at bounding box center [618, 325] width 12 height 12
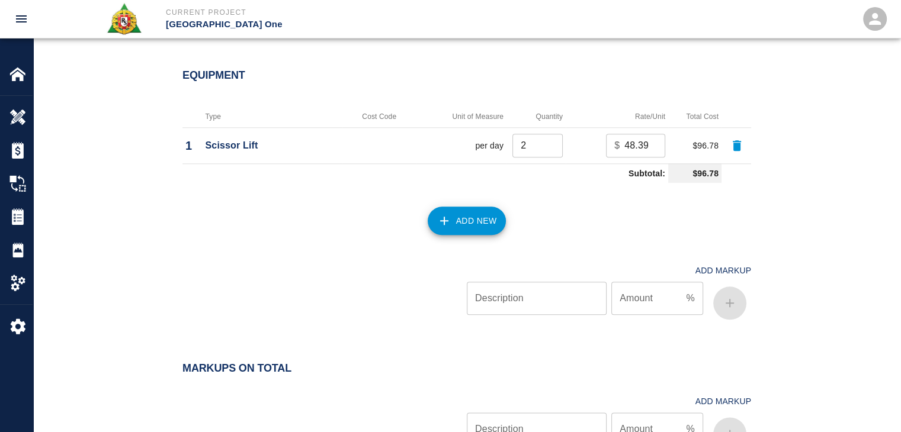
click at [336, 204] on div "Add New" at bounding box center [459, 214] width 583 height 52
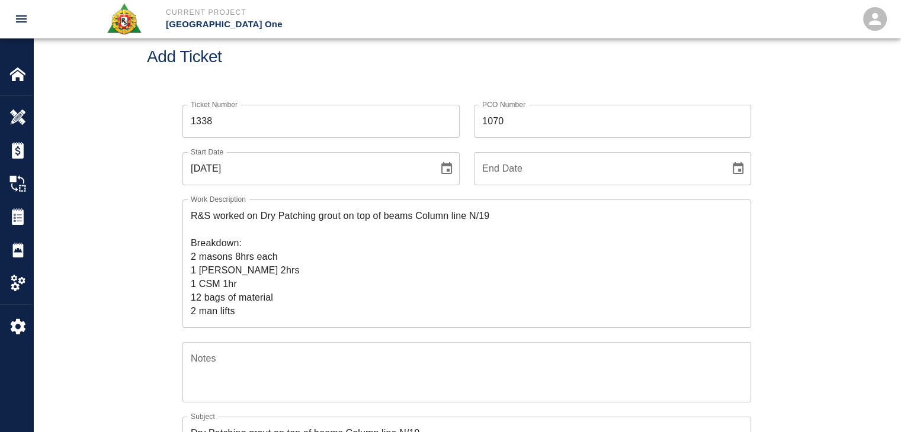
scroll to position [0, 0]
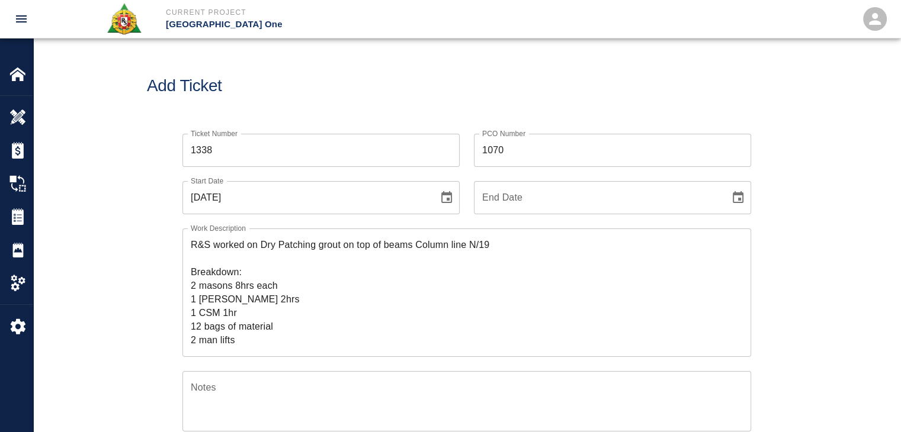
click at [222, 301] on textarea "R&S worked on Dry Patching grout on top of beams Column line N/19 Breakdown: 2 …" at bounding box center [467, 292] width 552 height 109
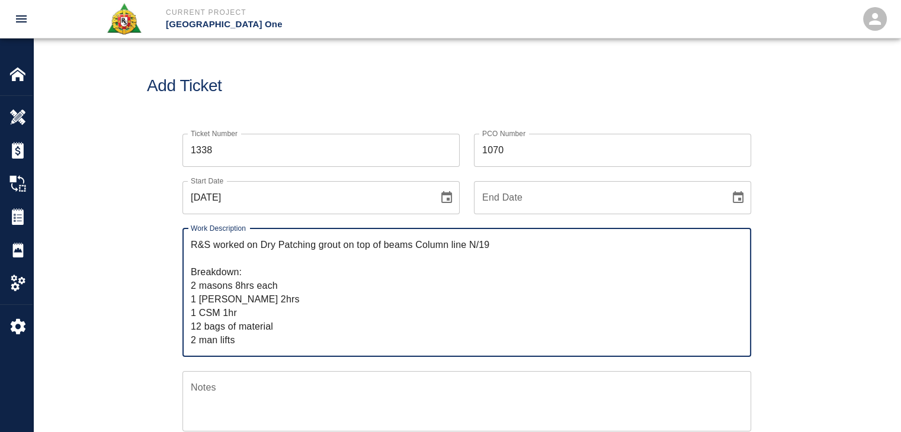
click at [159, 311] on div "Ticket Number 1338 Ticket Number PCO Number 1070 PCO Number Start Date [DATE] S…" at bounding box center [467, 419] width 640 height 599
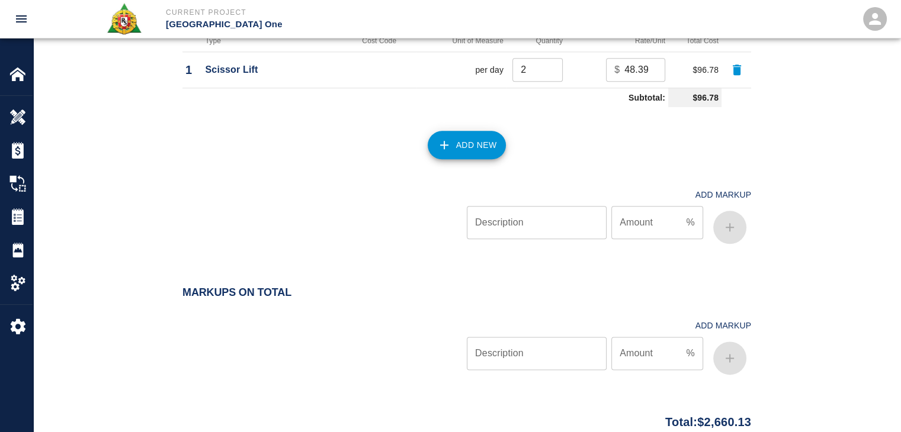
scroll to position [1517, 0]
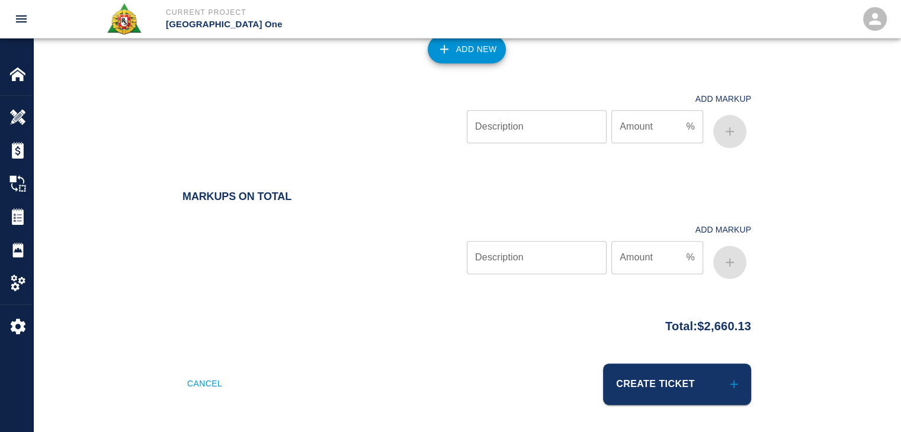
click at [329, 284] on div "Markups on Total Add Markup Description Description Amount % Amount" at bounding box center [466, 251] width 867 height 121
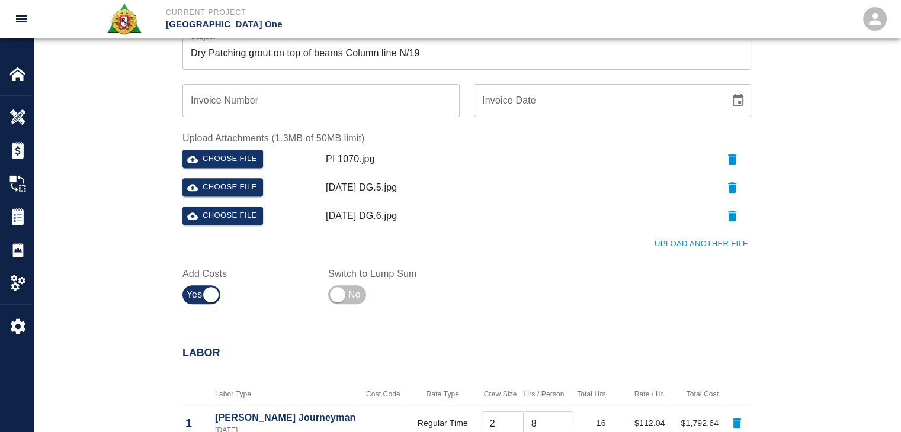
scroll to position [0, 0]
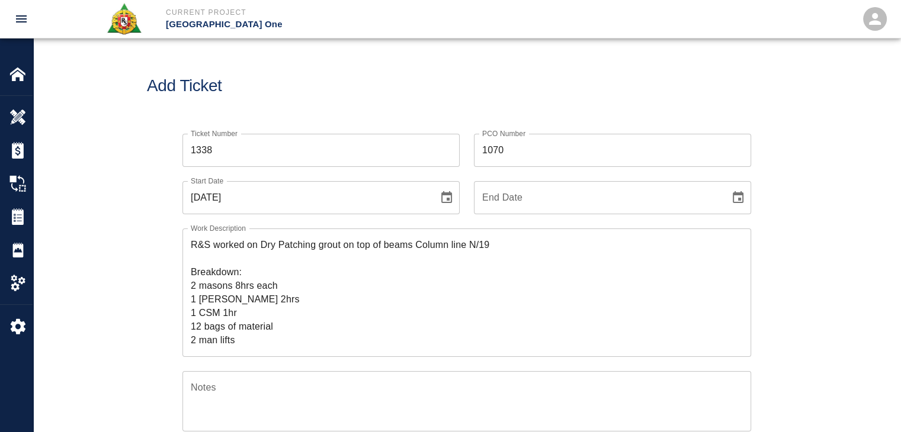
click at [315, 95] on h1 "Add Ticket" at bounding box center [467, 86] width 640 height 20
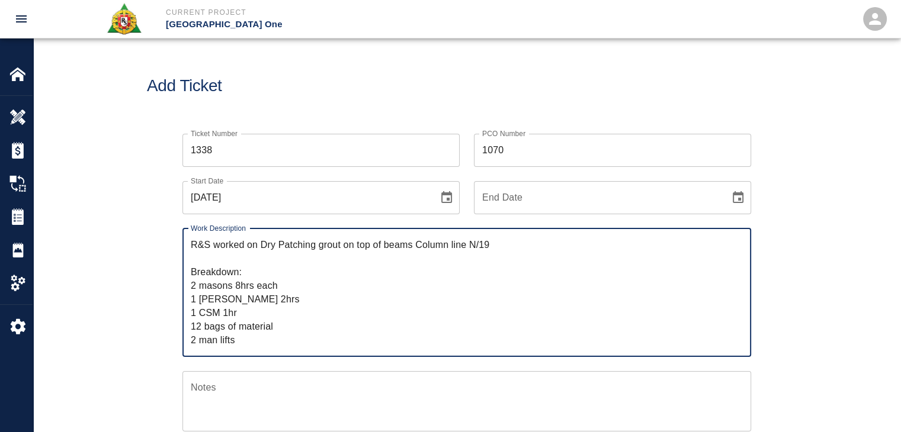
drag, startPoint x: 240, startPoint y: 346, endPoint x: 145, endPoint y: 183, distance: 189.0
click at [145, 183] on div "Ticket Number 1338 Ticket Number PCO Number 1070 PCO Number Start Date [DATE] S…" at bounding box center [466, 434] width 867 height 628
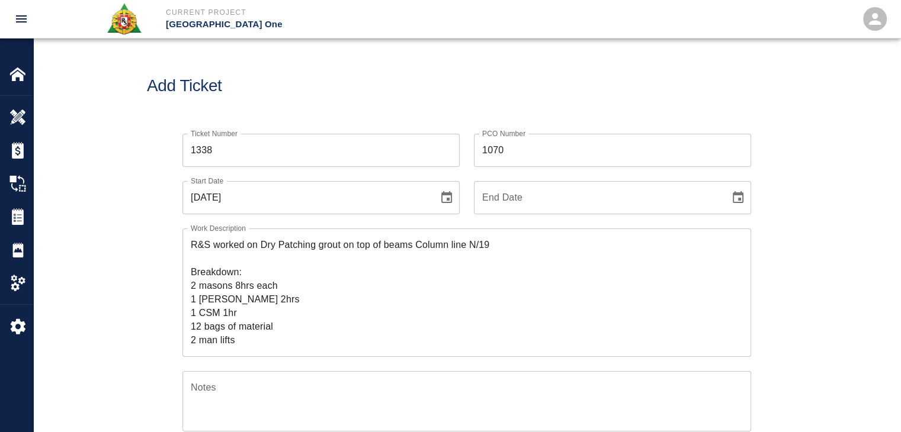
click at [306, 70] on div "Add Ticket" at bounding box center [466, 85] width 867 height 95
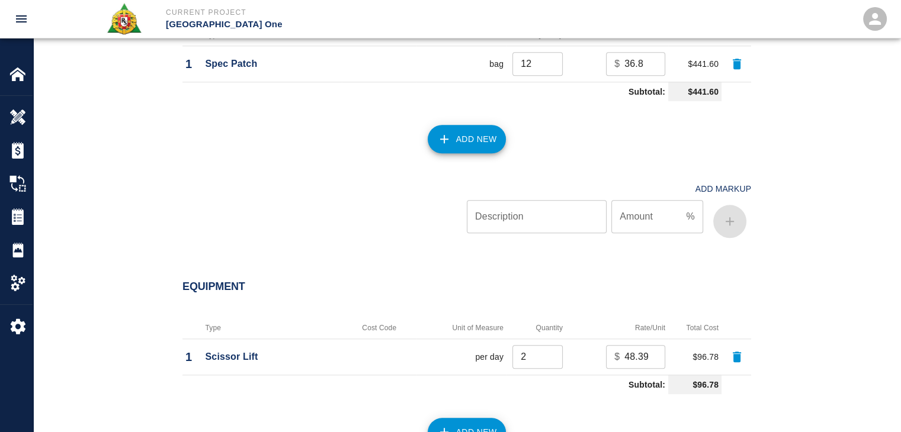
scroll to position [1517, 0]
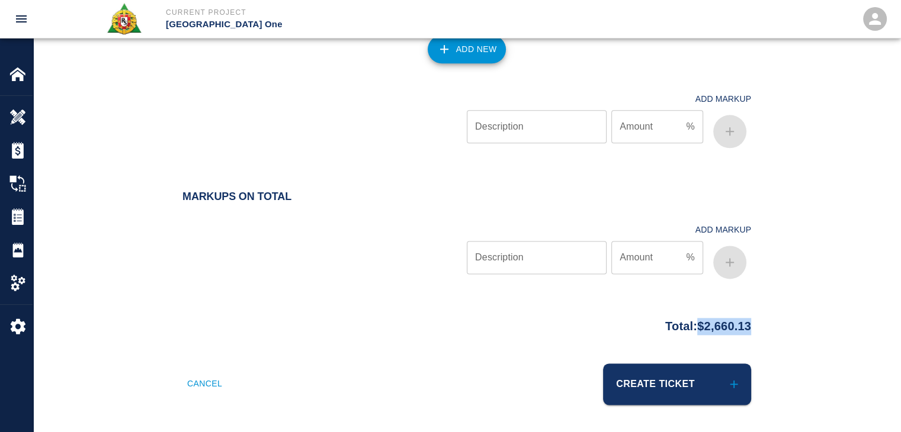
drag, startPoint x: 762, startPoint y: 325, endPoint x: 682, endPoint y: 326, distance: 80.0
click at [682, 326] on div "Total: $2,660.13" at bounding box center [467, 323] width 640 height 23
click at [682, 326] on p "Total: $2,660.13" at bounding box center [708, 323] width 86 height 23
drag, startPoint x: 775, startPoint y: 326, endPoint x: 690, endPoint y: 323, distance: 84.8
click at [690, 323] on div "Total: $2,660.13" at bounding box center [467, 323] width 640 height 23
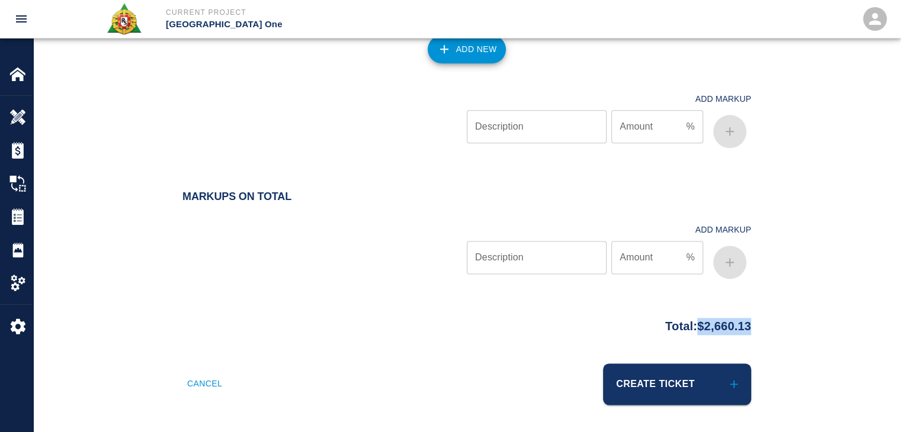
copy p "$2,660.13"
click at [374, 223] on div at bounding box center [324, 248] width 284 height 70
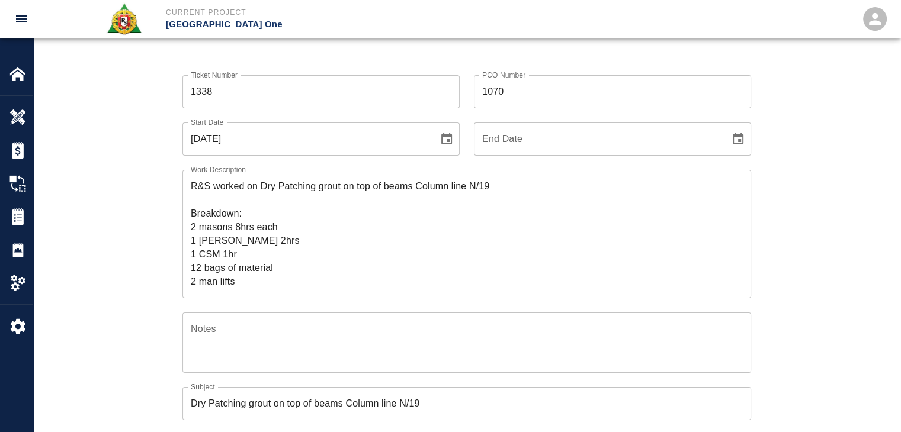
scroll to position [0, 0]
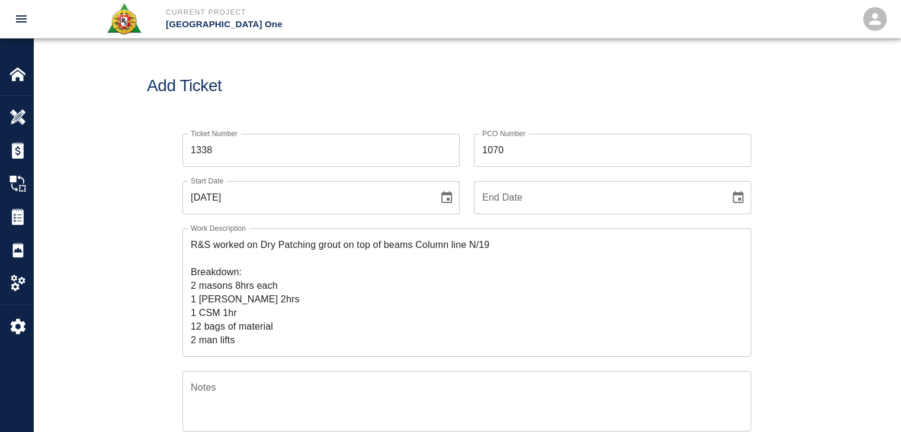
click at [145, 243] on div "Ticket Number 1338 Ticket Number PCO Number 1070 PCO Number Start Date [DATE] S…" at bounding box center [466, 434] width 867 height 628
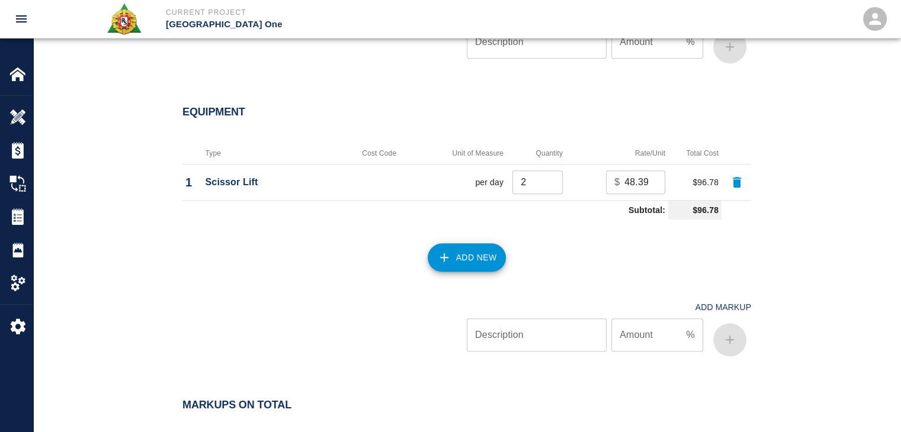
scroll to position [1517, 0]
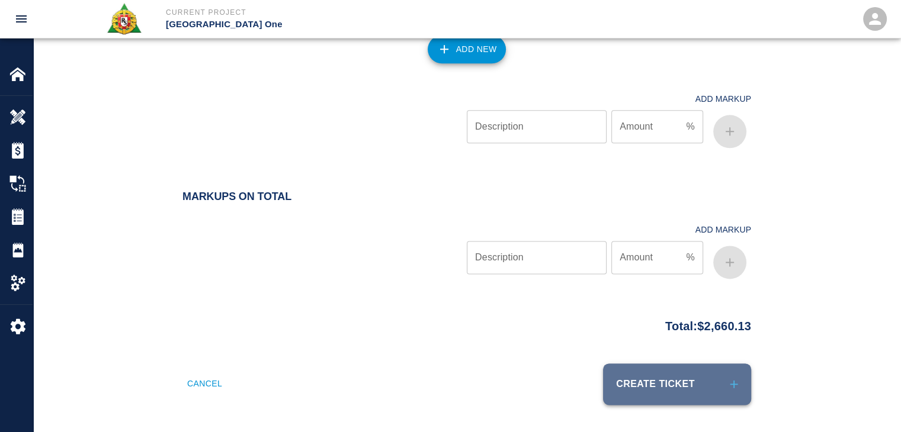
click at [701, 389] on button "Create Ticket" at bounding box center [677, 384] width 148 height 41
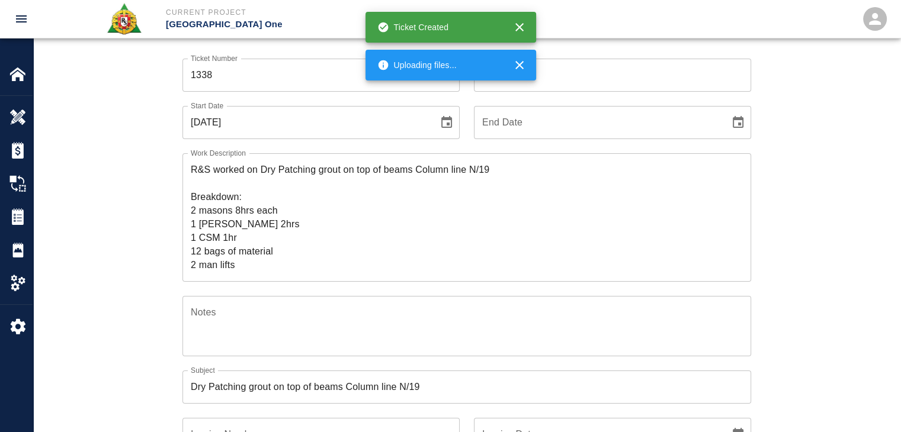
scroll to position [0, 0]
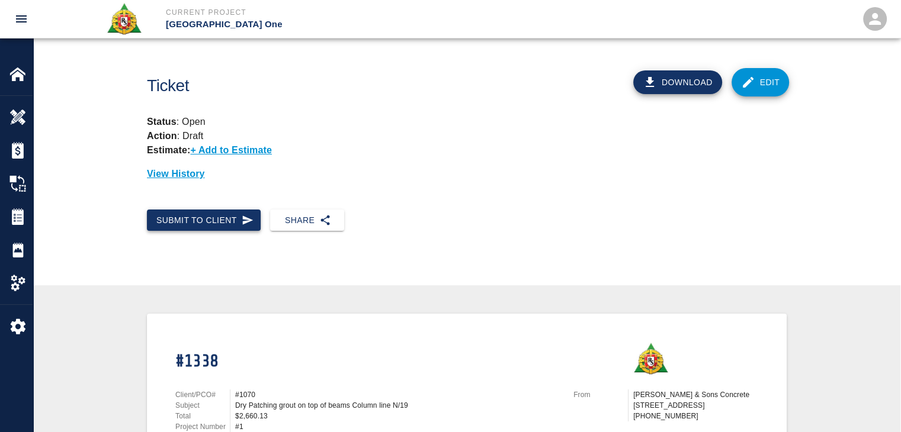
click at [230, 219] on button "Submit to Client" at bounding box center [204, 221] width 114 height 22
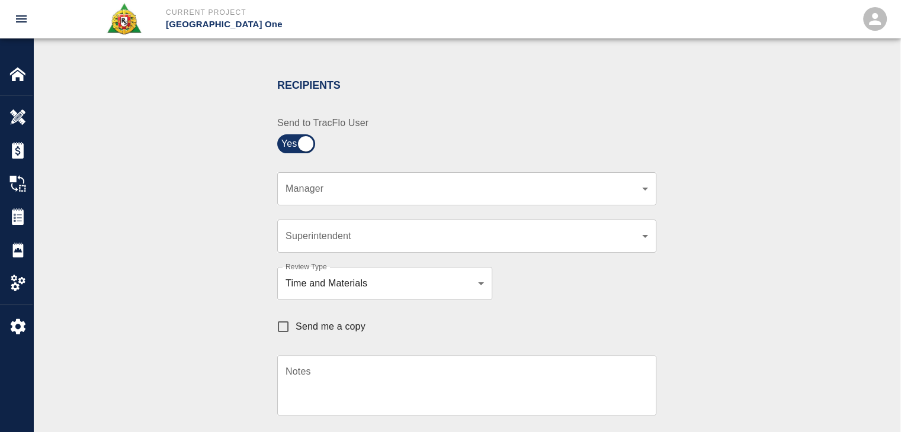
scroll to position [227, 0]
click at [339, 194] on div "​ Manager" at bounding box center [466, 187] width 379 height 33
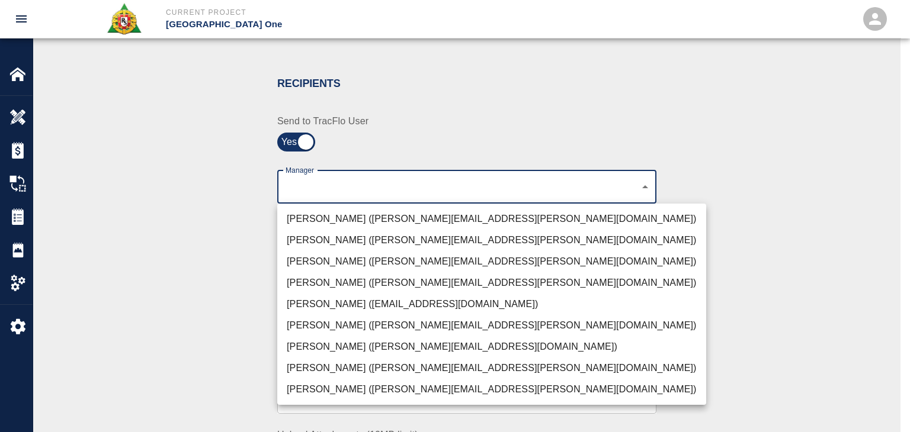
click at [324, 214] on li "[PERSON_NAME] ([PERSON_NAME][EMAIL_ADDRESS][PERSON_NAME][DOMAIN_NAME])" at bounding box center [491, 218] width 429 height 21
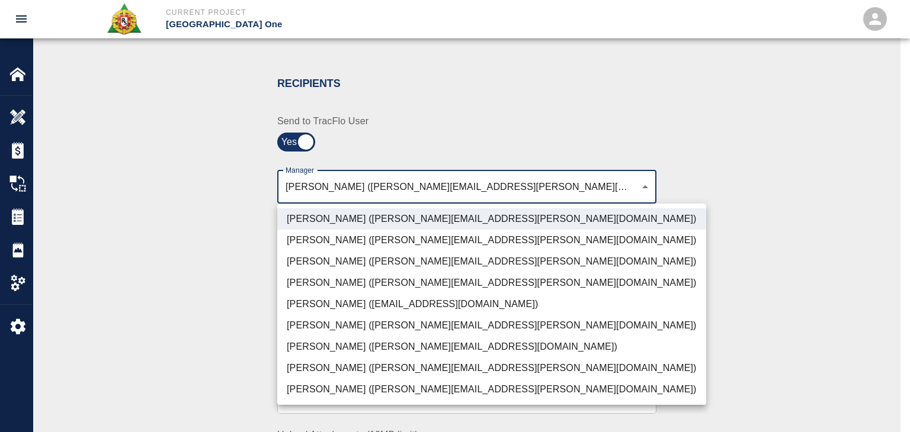
click at [345, 260] on li "[PERSON_NAME] ([PERSON_NAME][EMAIL_ADDRESS][PERSON_NAME][DOMAIN_NAME])" at bounding box center [491, 261] width 429 height 21
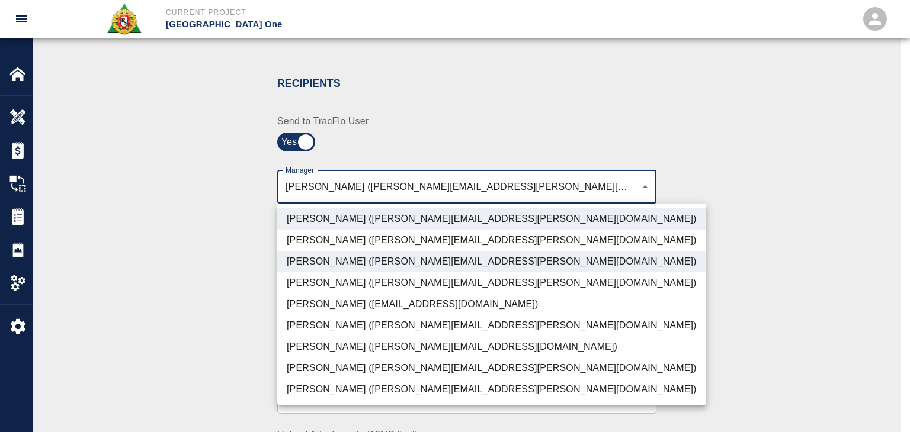
click at [345, 351] on li "[PERSON_NAME] ([PERSON_NAME][EMAIL_ADDRESS][DOMAIN_NAME])" at bounding box center [491, 346] width 429 height 21
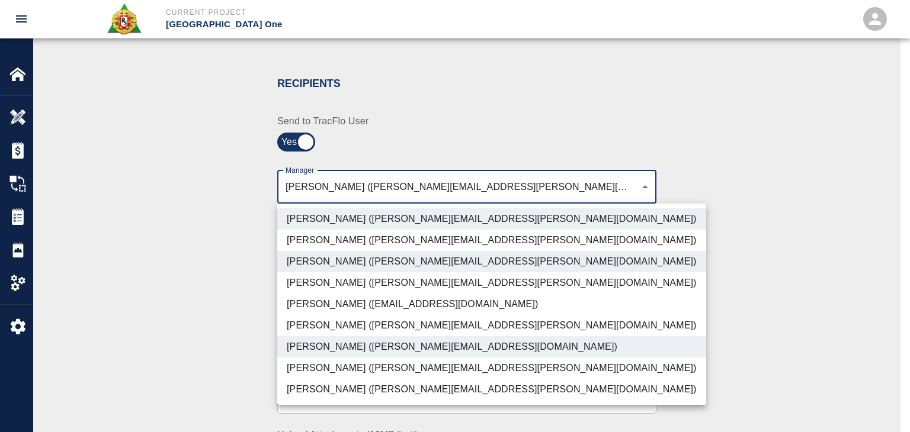
click at [352, 358] on li "[PERSON_NAME] ([PERSON_NAME][EMAIL_ADDRESS][PERSON_NAME][DOMAIN_NAME])" at bounding box center [491, 368] width 429 height 21
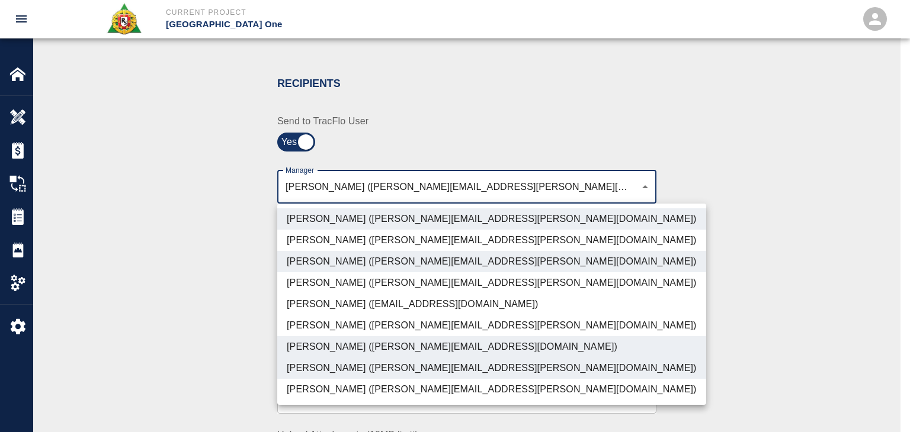
click at [378, 396] on li "[PERSON_NAME] ([PERSON_NAME][EMAIL_ADDRESS][PERSON_NAME][DOMAIN_NAME])" at bounding box center [491, 389] width 429 height 21
type input "ede96749-2565-4a65-a76c-ac2c5448e16e,69d78ca4-8a93-4c72-a988-7271956ccf0b,ad99d…"
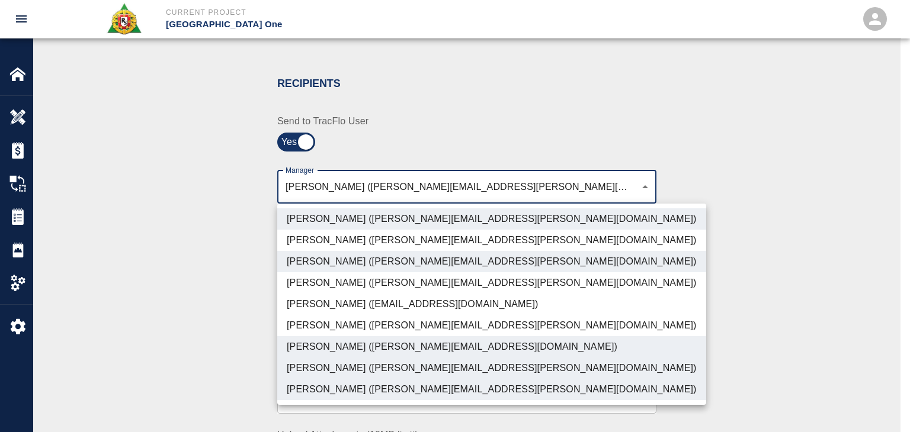
click at [201, 337] on div at bounding box center [455, 216] width 910 height 432
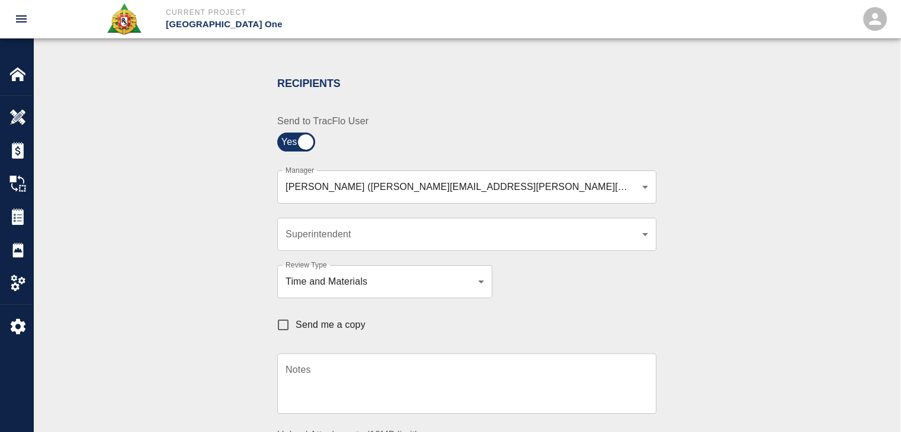
click at [312, 322] on span "Send me a copy" at bounding box center [331, 325] width 70 height 14
click at [296, 322] on input "Send me a copy" at bounding box center [283, 325] width 25 height 25
checkbox input "true"
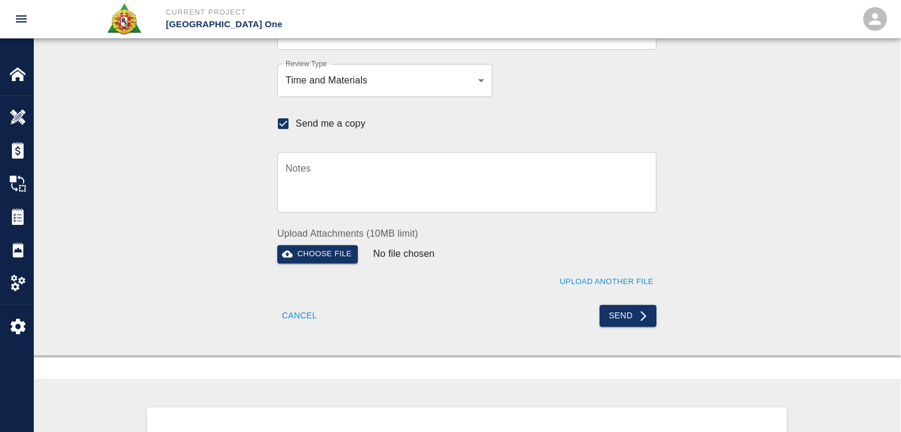
scroll to position [429, 0]
click at [613, 316] on button "Send" at bounding box center [627, 315] width 57 height 22
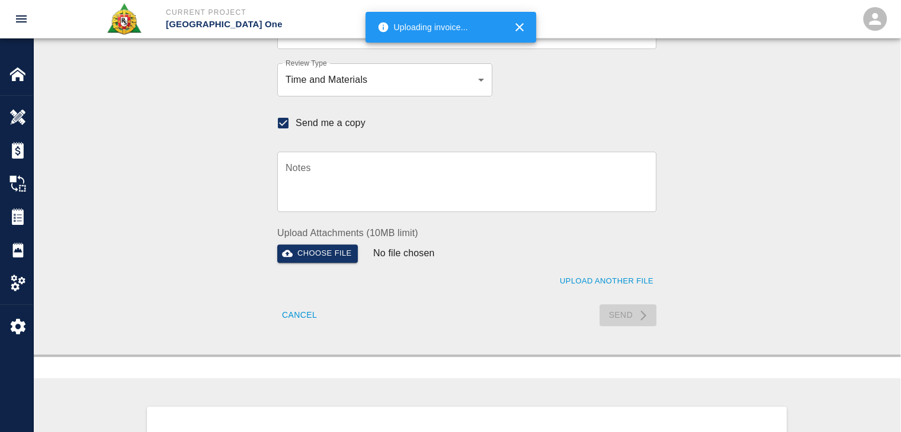
checkbox input "false"
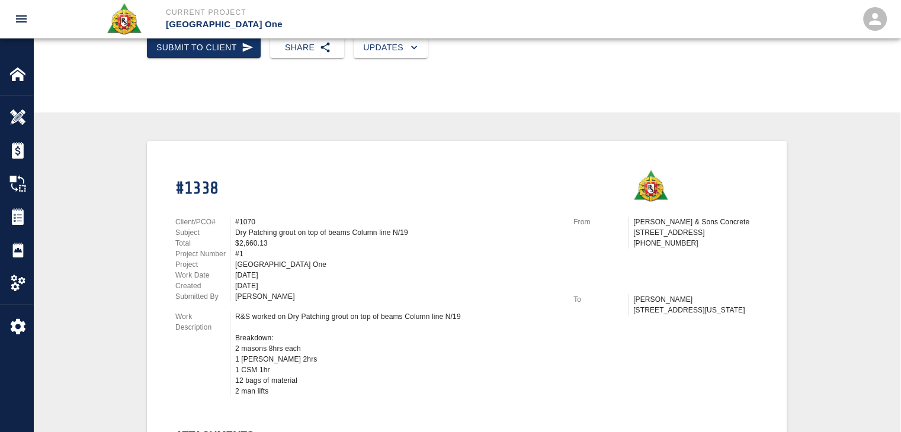
scroll to position [0, 0]
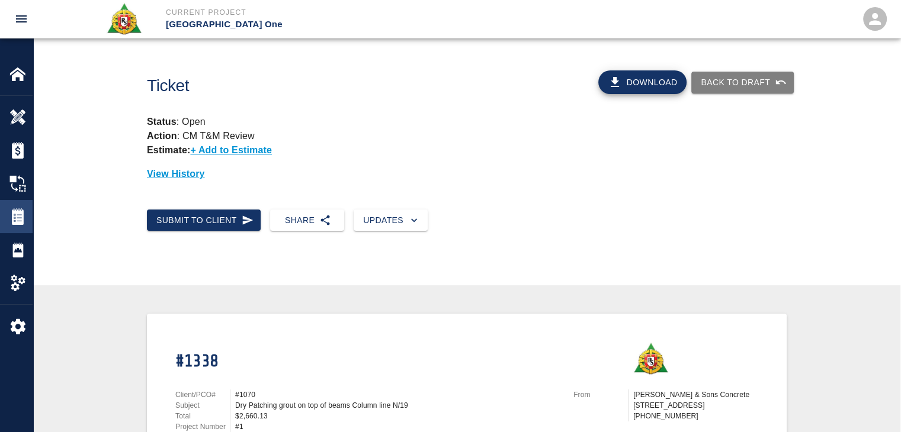
click at [12, 222] on img at bounding box center [17, 216] width 17 height 17
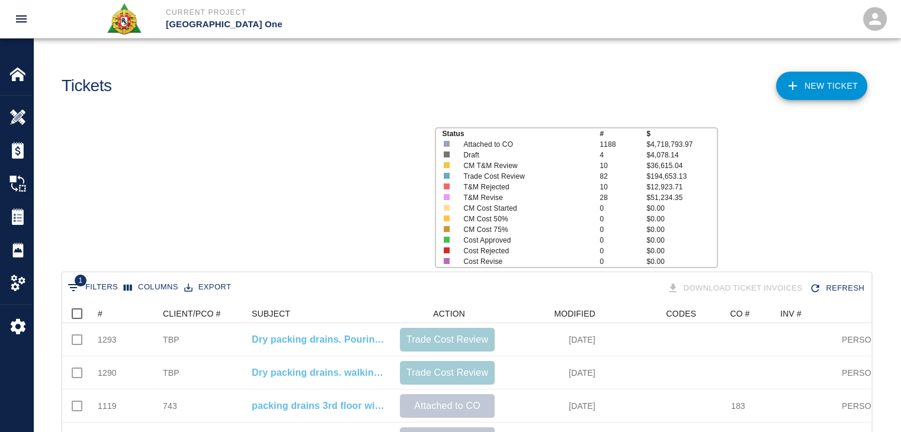
scroll to position [682, 800]
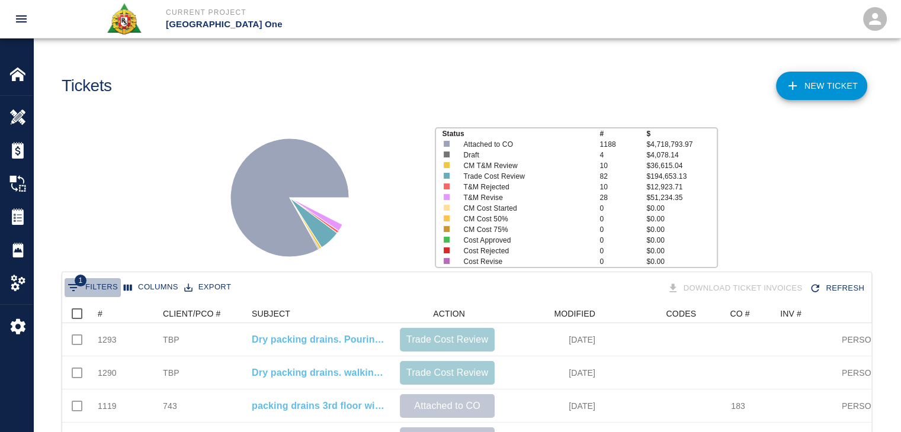
click at [70, 285] on icon "Show filters" at bounding box center [73, 287] width 11 height 7
select select "description"
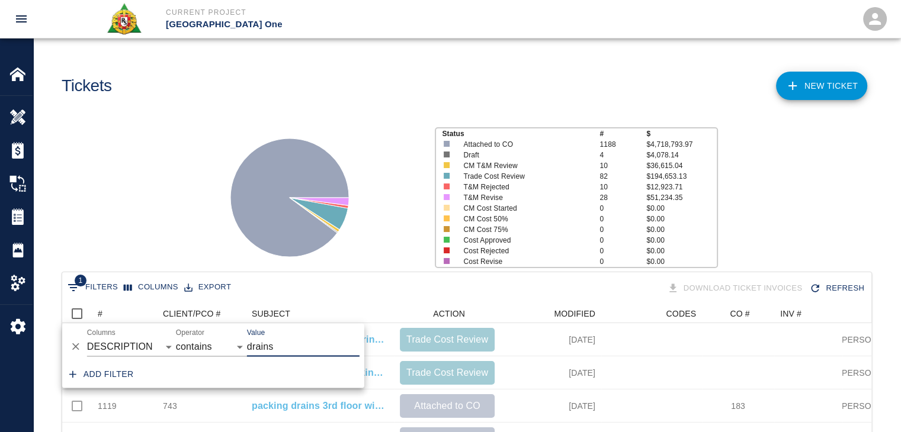
click at [75, 342] on icon "Delete" at bounding box center [76, 347] width 12 height 12
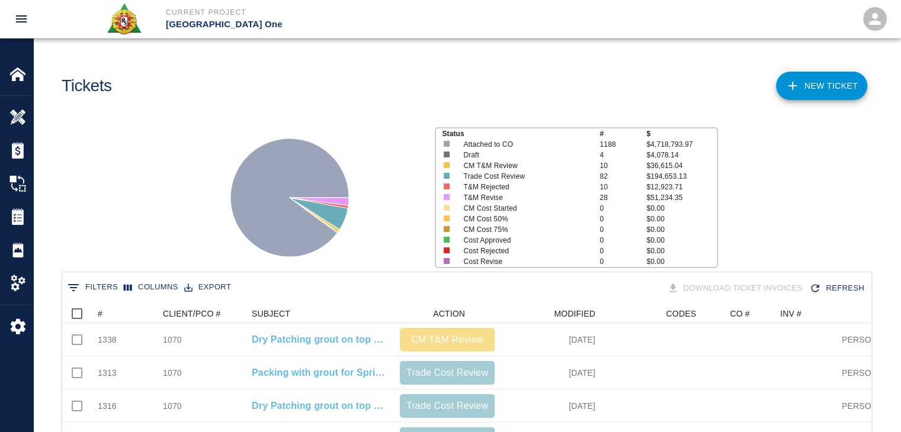
click at [154, 189] on div "Status # $ Attached to CO 1188 $4,718,793.97 Draft 4 $4,078.14 CM T&M Review 10…" at bounding box center [462, 193] width 877 height 158
